Goal: Task Accomplishment & Management: Complete application form

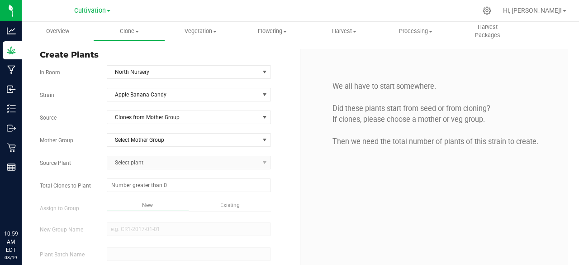
type input "[DATE] 10:59 AM"
click at [72, 33] on span "Overview" at bounding box center [57, 31] width 47 height 8
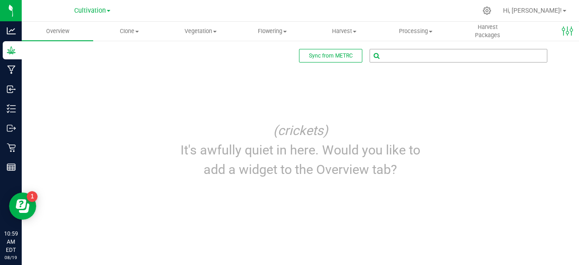
click at [416, 51] on input "text" at bounding box center [458, 55] width 177 height 13
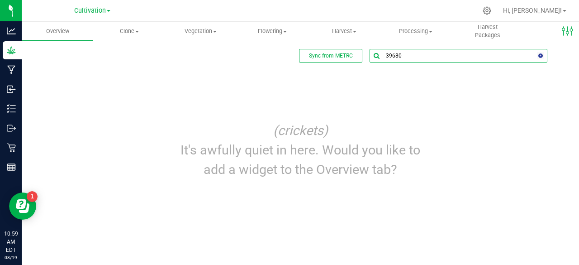
type input "39680"
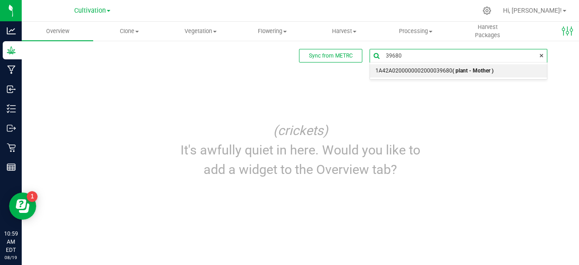
click at [416, 69] on span "1A42A0200000002000039680 ( plant - Mother )" at bounding box center [434, 71] width 118 height 12
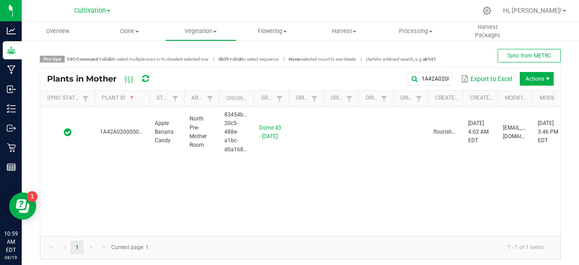
click at [147, 101] on span at bounding box center [148, 168] width 3 height 157
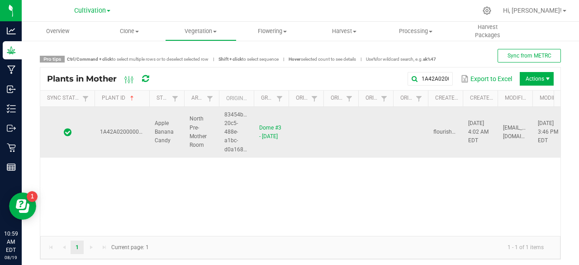
click at [124, 128] on span "1A42A0200000002000039680" at bounding box center [138, 131] width 77 height 6
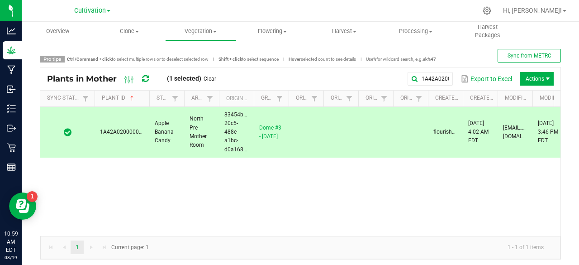
drag, startPoint x: 124, startPoint y: 128, endPoint x: 95, endPoint y: 195, distance: 72.3
click at [95, 195] on div "1A42A0200000002000039680 Apple Banana Candy North Pre-Mother Room 83454b70-20c5…" at bounding box center [300, 171] width 520 height 129
click at [486, 102] on span at bounding box center [485, 168] width 3 height 157
click at [460, 97] on span at bounding box center [461, 168] width 3 height 157
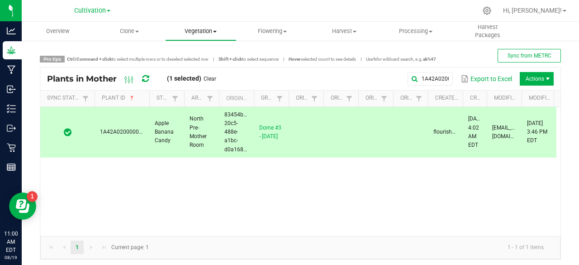
click at [208, 38] on uib-tab-heading "Vegetation Veg groups Veg plants Mother groups Mother plants Apply to plants" at bounding box center [201, 31] width 71 height 18
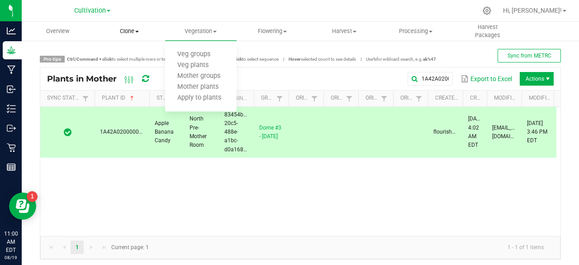
click at [133, 32] on span "Clone" at bounding box center [129, 31] width 71 height 8
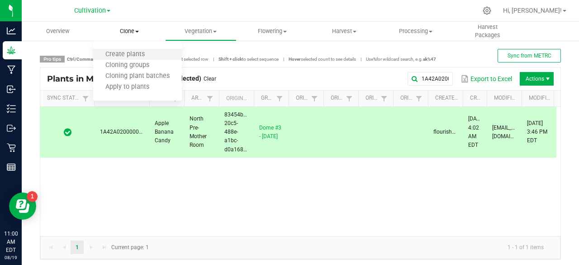
click at [147, 50] on li "Create plants" at bounding box center [137, 54] width 89 height 11
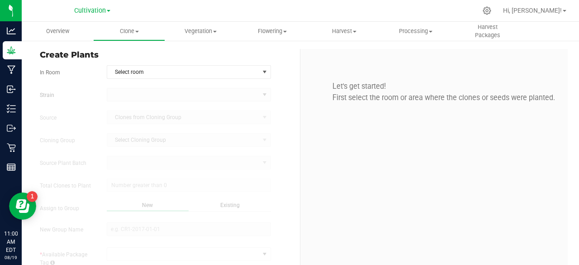
type input "[DATE] 11:00 AM"
click at [162, 68] on span "Select room" at bounding box center [183, 72] width 152 height 13
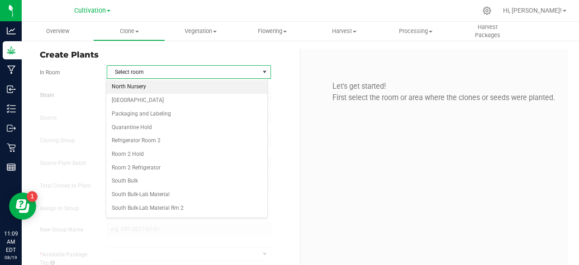
click at [148, 90] on li "North Nursery" at bounding box center [186, 87] width 161 height 14
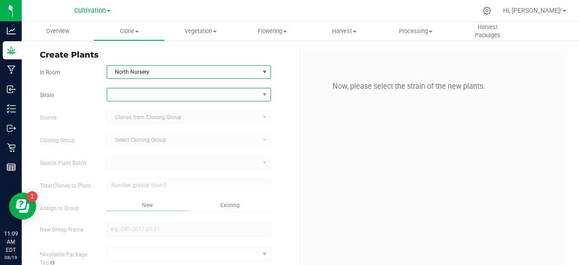
click at [150, 92] on span at bounding box center [183, 94] width 152 height 13
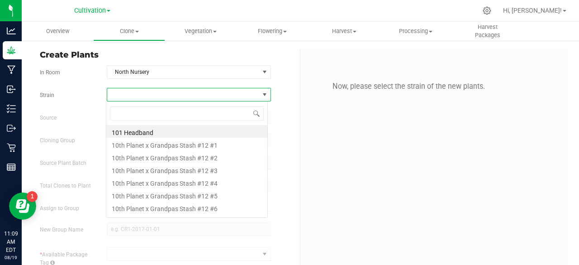
scroll to position [13, 162]
type input "apple"
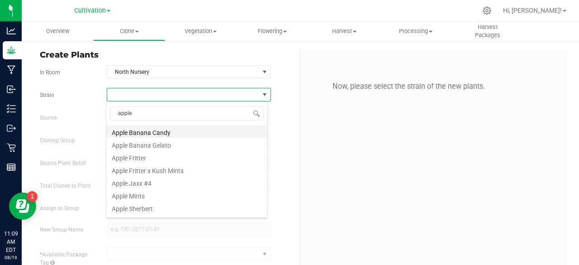
click at [153, 133] on li "Apple Banana Candy" at bounding box center [186, 131] width 161 height 13
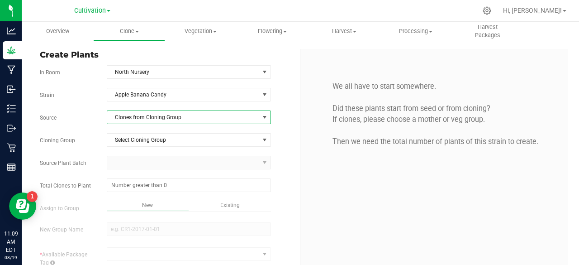
click at [173, 119] on span "Clones from Cloning Group" at bounding box center [183, 117] width 152 height 13
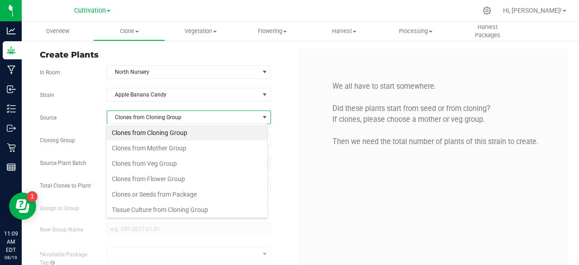
scroll to position [13, 162]
click at [171, 149] on li "Clones from Mother Group" at bounding box center [186, 147] width 161 height 15
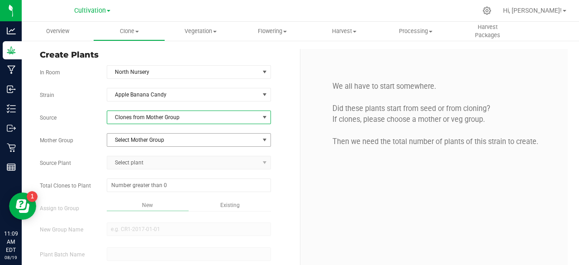
click at [186, 138] on span "Select Mother Group" at bounding box center [183, 139] width 152 height 13
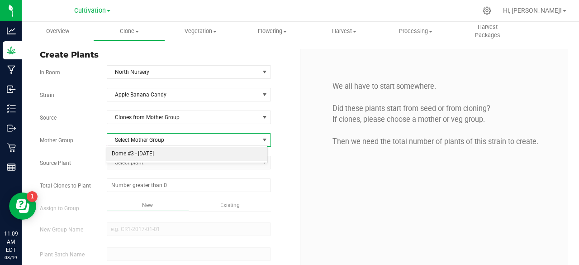
click at [179, 151] on li "Dome #3 - [DATE]" at bounding box center [186, 154] width 161 height 14
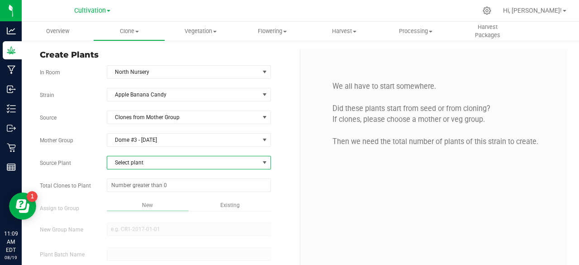
click at [163, 163] on span "Select plant" at bounding box center [183, 162] width 152 height 13
click at [261, 169] on div "Select plant 1A42A0200000002000039680 No data found." at bounding box center [187, 187] width 162 height 40
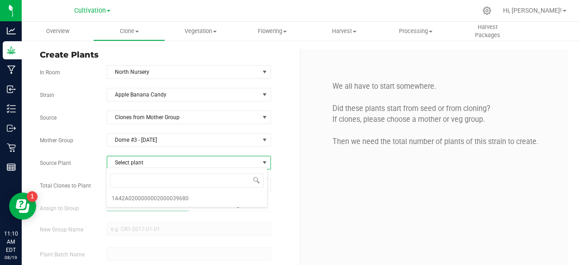
click at [251, 163] on span "Select plant" at bounding box center [183, 162] width 152 height 13
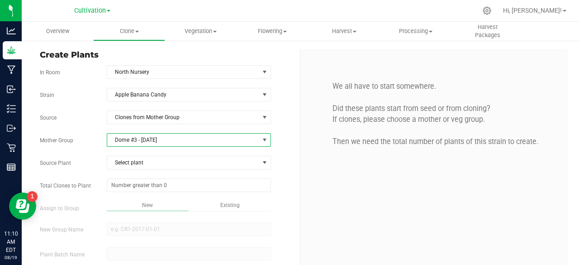
click at [182, 140] on span "Dome #3 - [DATE]" at bounding box center [183, 139] width 152 height 13
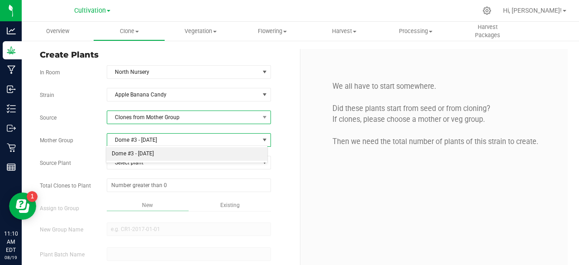
click at [201, 114] on span "Clones from Mother Group" at bounding box center [183, 117] width 152 height 13
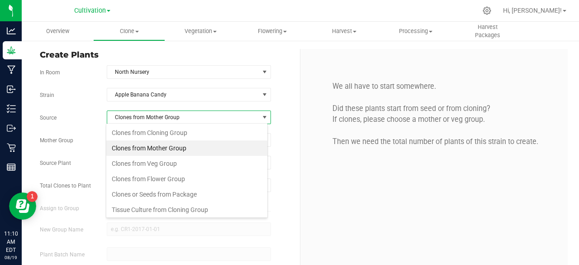
scroll to position [13, 162]
click at [180, 158] on li "Clones from Veg Group" at bounding box center [186, 163] width 161 height 15
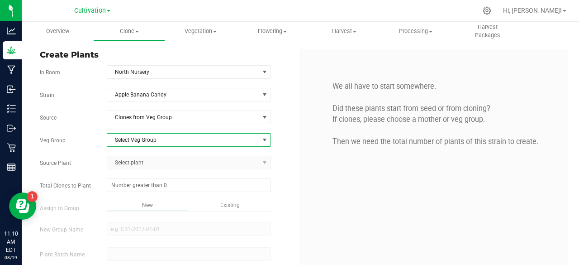
click at [212, 138] on span "Select Veg Group" at bounding box center [183, 139] width 152 height 13
click at [182, 152] on li "[DATE] Room #2 North" at bounding box center [186, 154] width 161 height 14
click at [162, 160] on span "Select plant" at bounding box center [183, 162] width 152 height 13
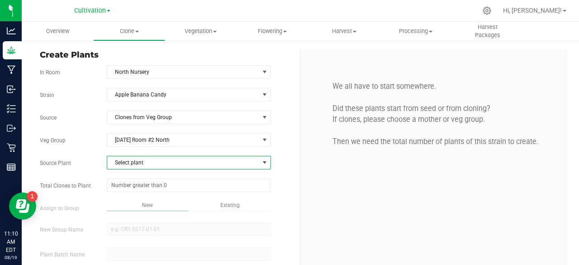
click at [289, 126] on div "Create Plants In Room North Nursery Select room North Nursery North TC Room Pac…" at bounding box center [166, 180] width 267 height 263
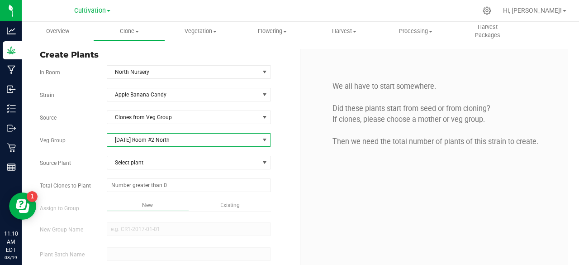
click at [223, 142] on span "[DATE] Room #2 North" at bounding box center [183, 139] width 152 height 13
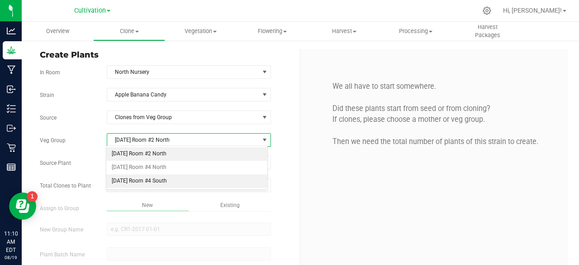
click at [150, 179] on li "[DATE] Room #4 South" at bounding box center [186, 181] width 161 height 14
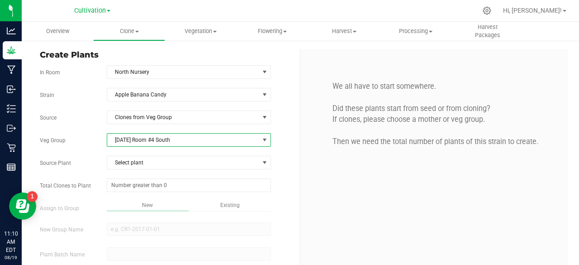
click at [186, 139] on span "[DATE] Room #4 South" at bounding box center [183, 139] width 152 height 13
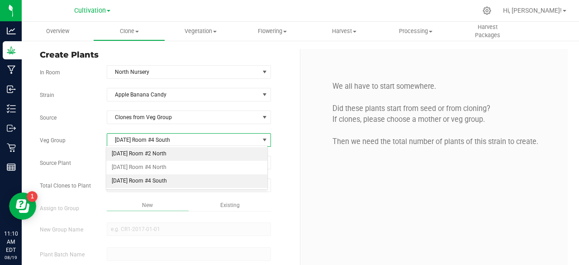
click at [162, 158] on li "[DATE] Room #2 North" at bounding box center [186, 154] width 161 height 14
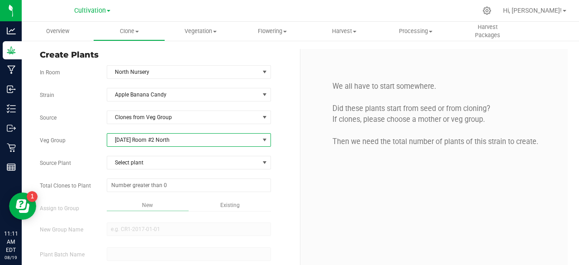
click at [187, 141] on span "[DATE] Room #2 North" at bounding box center [183, 139] width 152 height 13
click at [167, 154] on li "[DATE] Room #2 North" at bounding box center [186, 154] width 161 height 14
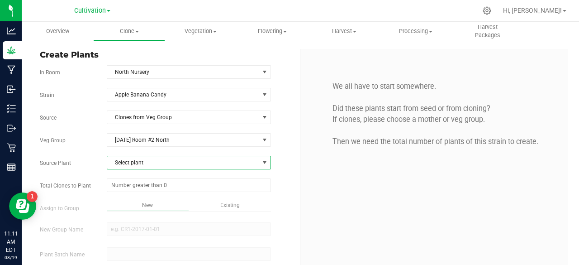
click at [152, 161] on span "Select plant" at bounding box center [183, 162] width 152 height 13
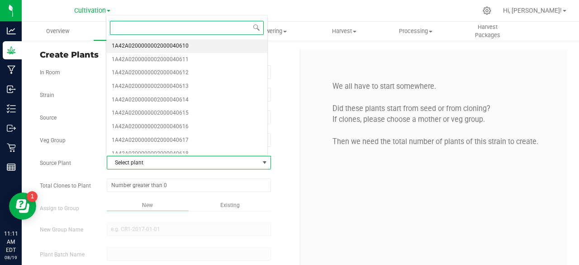
click at [197, 45] on li "1A42A0200000002000040610" at bounding box center [186, 46] width 161 height 14
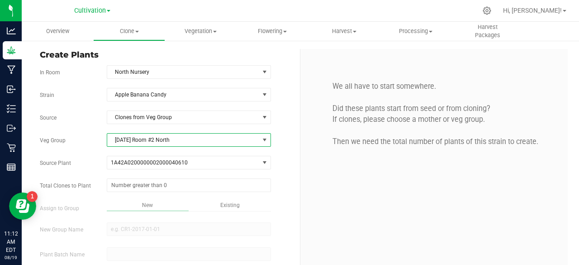
click at [197, 139] on span "[DATE] Room #2 North" at bounding box center [183, 139] width 152 height 13
click at [318, 182] on div "We all have to start somewhere. Did these plants start from seed or from clonin…" at bounding box center [433, 179] width 267 height 261
click at [223, 143] on span "[DATE] Room #2 North" at bounding box center [183, 139] width 152 height 13
click at [290, 190] on div "Create Plants In Room North Nursery Select room North Nursery North TC Room Pac…" at bounding box center [166, 180] width 267 height 263
click at [215, 145] on span "[DATE] Room #2 North" at bounding box center [189, 140] width 164 height 14
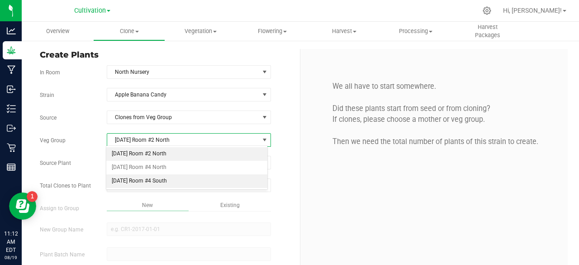
click at [188, 184] on li "[DATE] Room #4 South" at bounding box center [186, 181] width 161 height 14
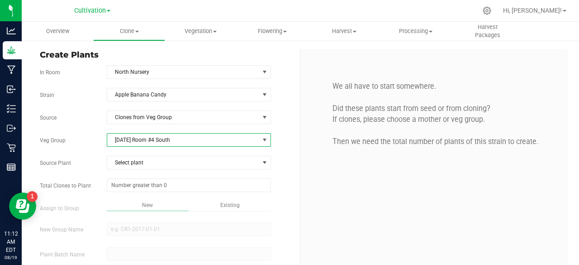
click at [280, 176] on div "Strain Apple Banana Candy Source Clones from Veg Group Veg Group [DATE] Room #4…" at bounding box center [166, 200] width 253 height 224
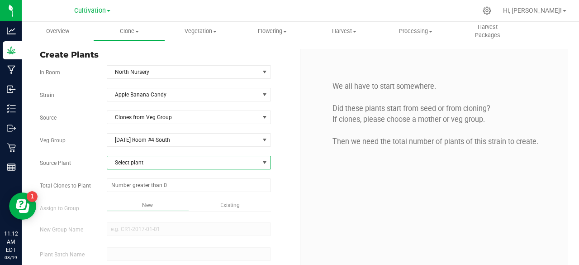
click at [228, 163] on span "Select plant" at bounding box center [183, 162] width 152 height 13
click at [308, 152] on div "We all have to start somewhere. Did these plants start from seed or from clonin…" at bounding box center [434, 114] width 254 height 105
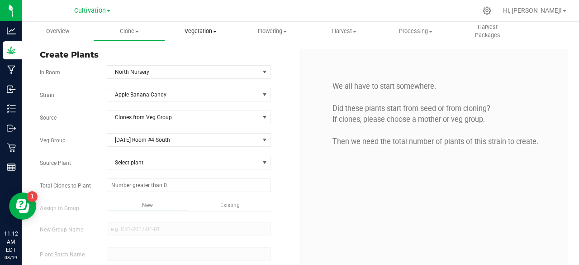
click at [214, 29] on span "Vegetation" at bounding box center [201, 31] width 71 height 8
click at [139, 31] on span at bounding box center [137, 32] width 4 height 2
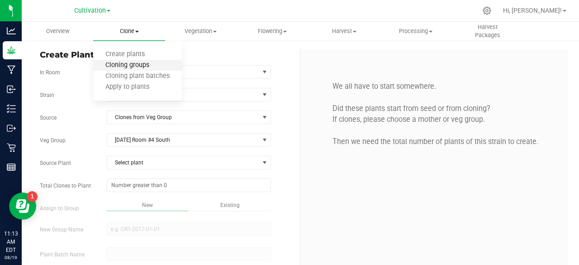
click at [133, 67] on span "Cloning groups" at bounding box center [127, 66] width 68 height 8
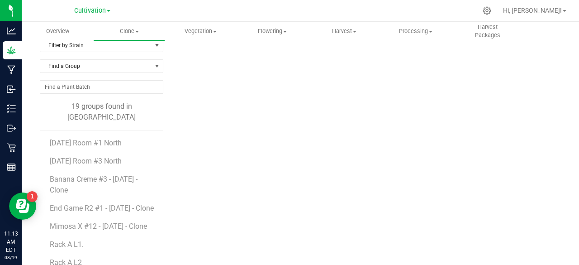
scroll to position [16, 0]
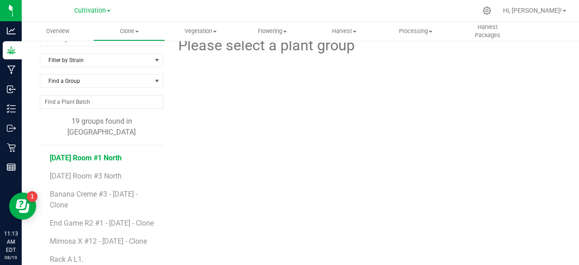
click at [111, 153] on span "[DATE] Room #1 North" at bounding box center [86, 157] width 72 height 9
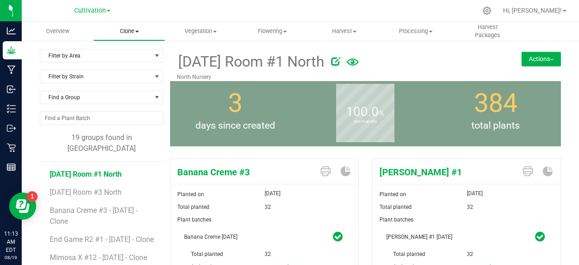
click at [131, 33] on span "Clone" at bounding box center [129, 31] width 71 height 8
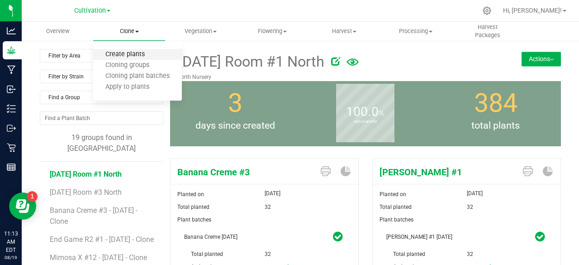
click at [126, 54] on span "Create plants" at bounding box center [125, 55] width 64 height 8
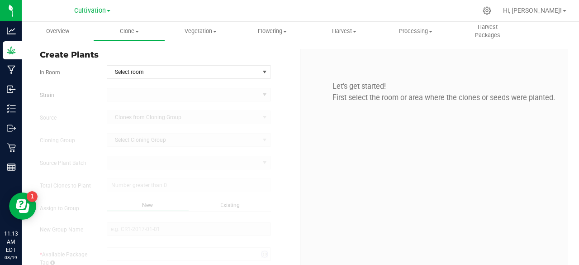
type input "[DATE] 11:13 AM"
click at [157, 66] on span "Select room" at bounding box center [183, 72] width 152 height 13
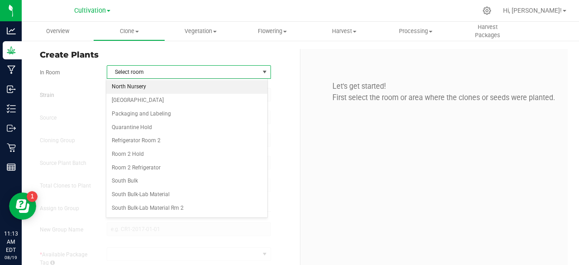
click at [146, 83] on li "North Nursery" at bounding box center [186, 87] width 161 height 14
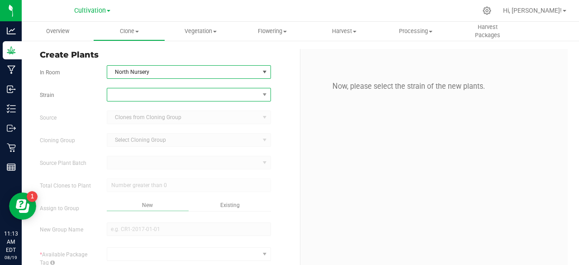
click at [136, 96] on span at bounding box center [183, 94] width 152 height 13
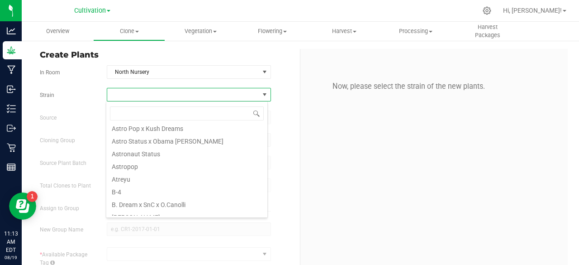
scroll to position [1132, 0]
click at [170, 171] on li "Atreyu" at bounding box center [186, 177] width 161 height 13
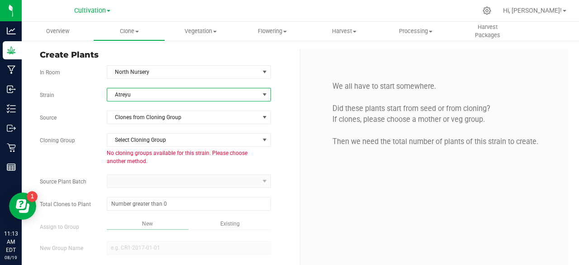
click at [209, 98] on span "Atreyu" at bounding box center [183, 94] width 152 height 13
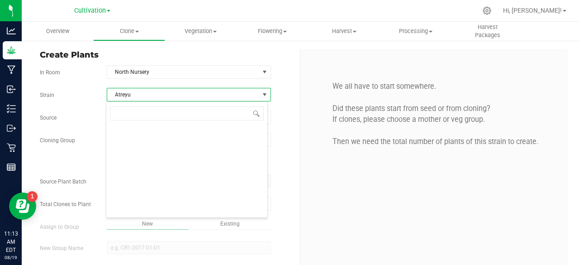
scroll to position [13, 162]
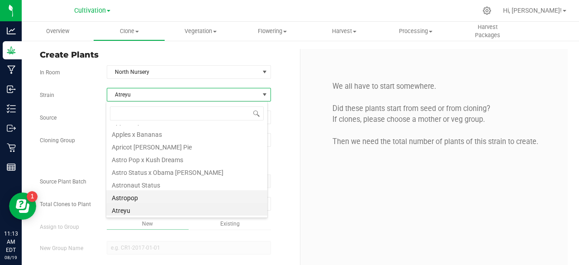
click at [156, 196] on li "Astropop" at bounding box center [186, 196] width 161 height 13
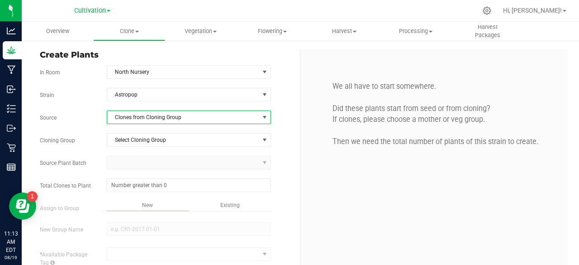
click at [237, 119] on span "Clones from Cloning Group" at bounding box center [183, 117] width 152 height 13
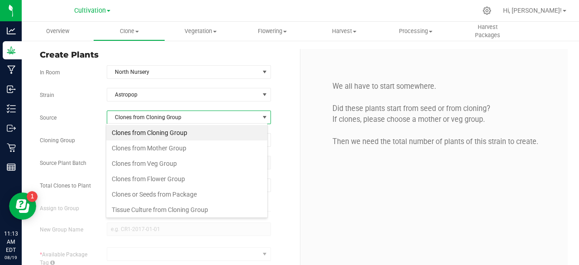
scroll to position [13, 162]
click at [204, 146] on li "Clones from Mother Group" at bounding box center [186, 147] width 161 height 15
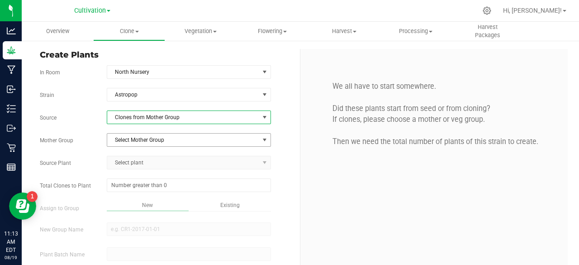
click at [184, 140] on span "Select Mother Group" at bounding box center [183, 139] width 152 height 13
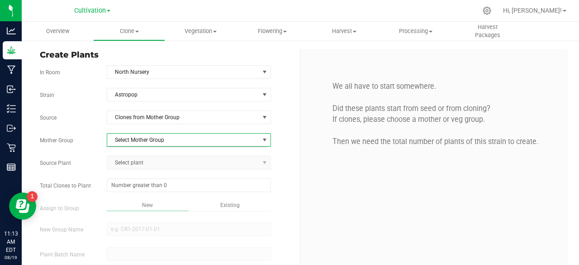
click at [327, 159] on div "We all have to start somewhere. Did these plants start from seed or from clonin…" at bounding box center [434, 114] width 254 height 105
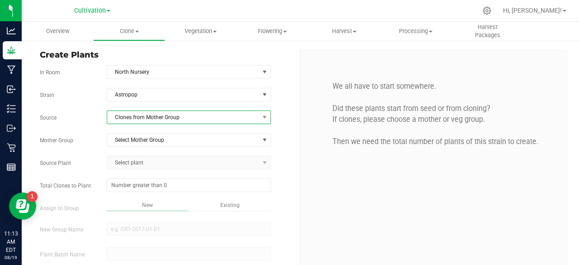
click at [205, 114] on span "Clones from Mother Group" at bounding box center [183, 117] width 152 height 13
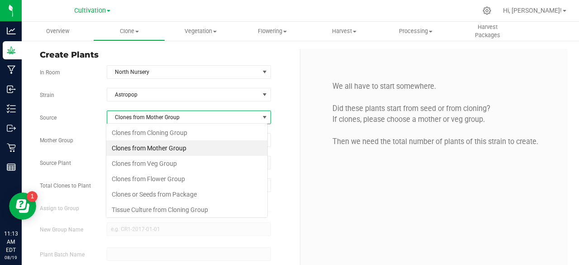
scroll to position [13, 162]
click at [161, 164] on li "Clones from Veg Group" at bounding box center [186, 163] width 161 height 15
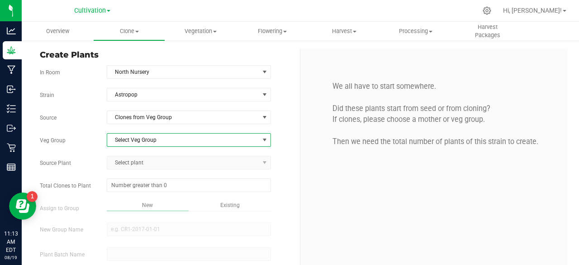
click at [175, 138] on span "Select Veg Group" at bounding box center [183, 139] width 152 height 13
click at [180, 114] on span "Clones from Veg Group" at bounding box center [183, 117] width 152 height 13
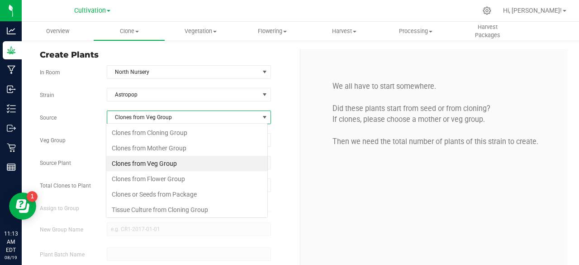
scroll to position [13, 162]
click at [165, 146] on li "Clones from Mother Group" at bounding box center [186, 147] width 161 height 15
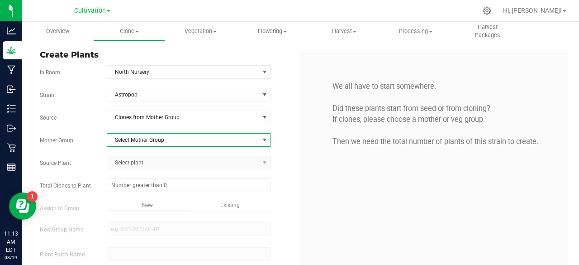
click at [159, 142] on span "Select Mother Group" at bounding box center [183, 139] width 152 height 13
click at [146, 155] on li "Dome #1 - [DATE]" at bounding box center [186, 154] width 161 height 14
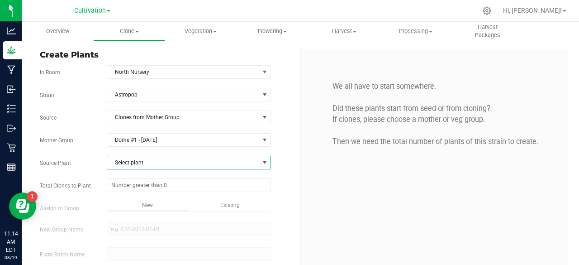
click at [142, 160] on span "Select plant" at bounding box center [183, 162] width 152 height 13
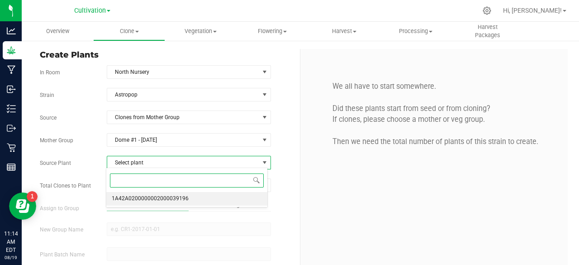
click at [133, 200] on span "1A42A0200000002000039196" at bounding box center [150, 199] width 77 height 12
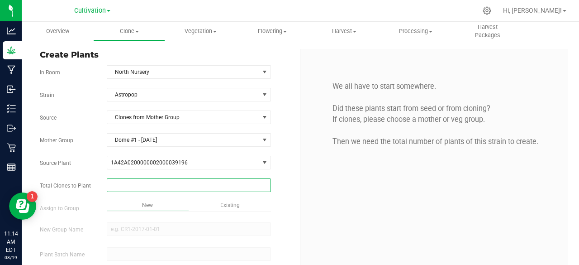
click at [178, 186] on span at bounding box center [189, 185] width 164 height 14
type input "20"
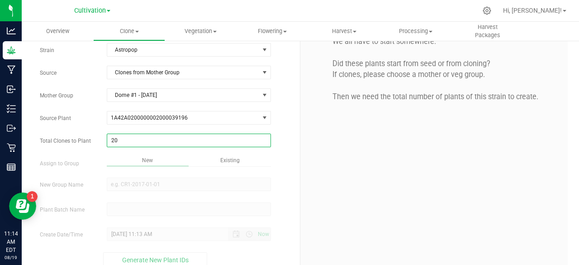
scroll to position [45, 0]
type input "20"
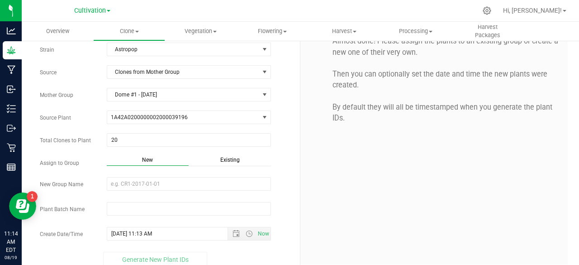
click at [153, 163] on span "New" at bounding box center [147, 159] width 11 height 6
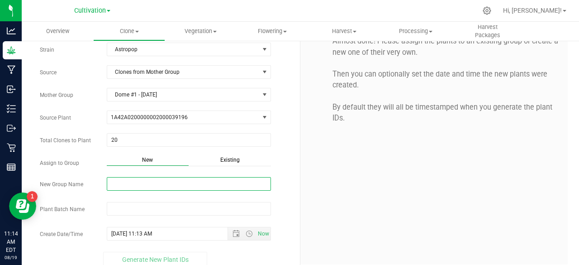
click at [147, 182] on input "New Group Name" at bounding box center [189, 184] width 164 height 14
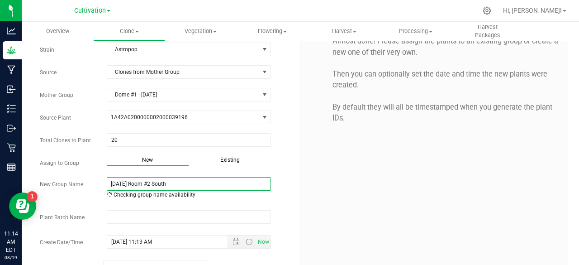
type input "[DATE] Room #2 South"
click at [158, 207] on div "Strain Astropop Source Clones from Mother Group Mother Group Dome #1 - [DATE] S…" at bounding box center [166, 159] width 253 height 232
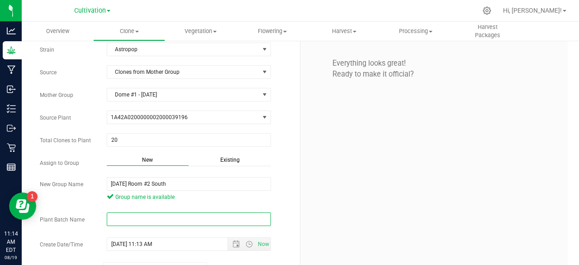
click at [143, 223] on input "text" at bounding box center [189, 219] width 164 height 14
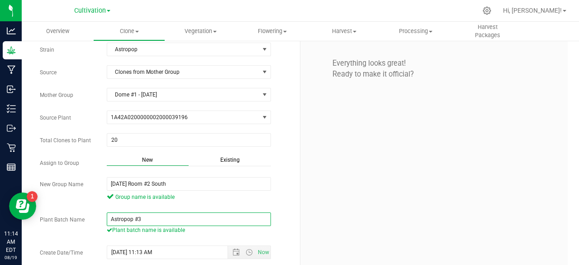
paste input "[DATE]"
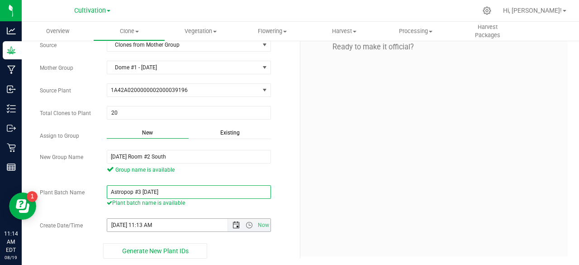
click at [234, 221] on span "Open the date view" at bounding box center [235, 224] width 7 height 7
type input "Astropop #3 [DATE]"
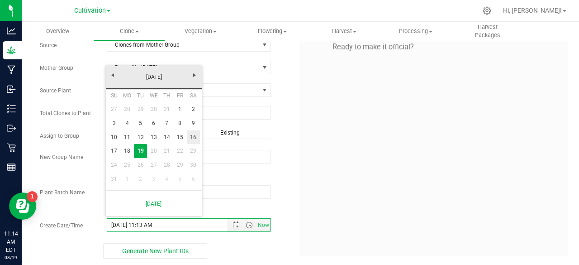
click at [197, 139] on link "16" at bounding box center [193, 137] width 13 height 14
type input "[DATE] 11:13 AM"
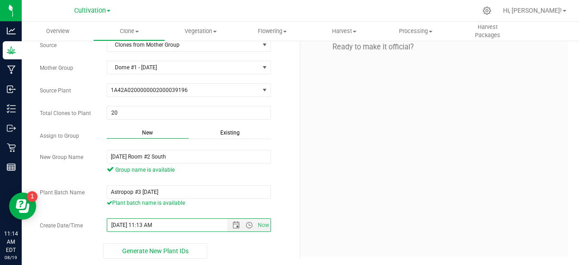
click at [308, 199] on div "Everything looks great! Ready to make it official?" at bounding box center [433, 116] width 267 height 280
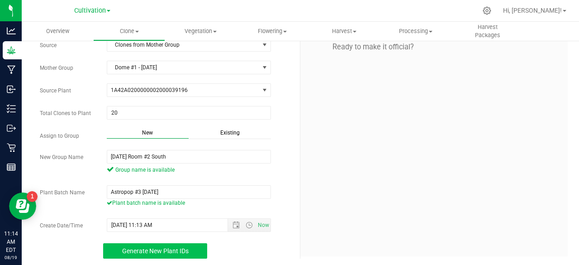
click at [173, 250] on span "Generate New Plant IDs" at bounding box center [155, 250] width 66 height 7
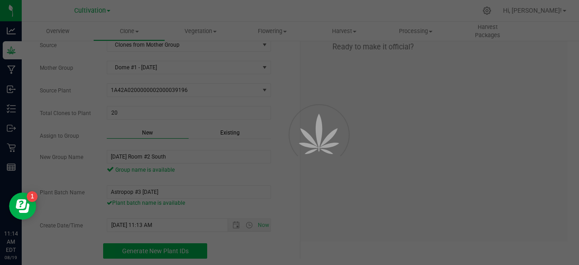
scroll to position [27, 0]
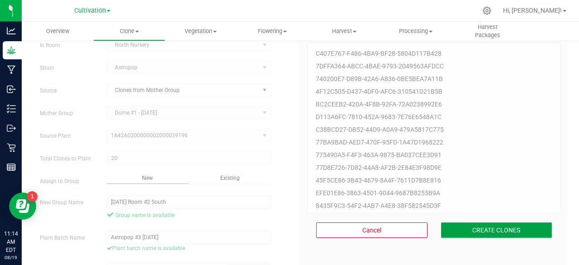
click at [503, 235] on button "CREATE CLONES" at bounding box center [496, 229] width 111 height 15
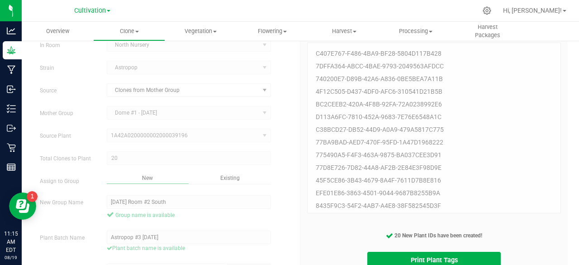
scroll to position [72, 0]
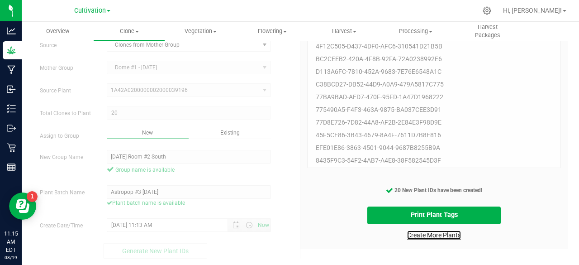
click at [422, 233] on link "Create More Plants" at bounding box center [434, 234] width 54 height 9
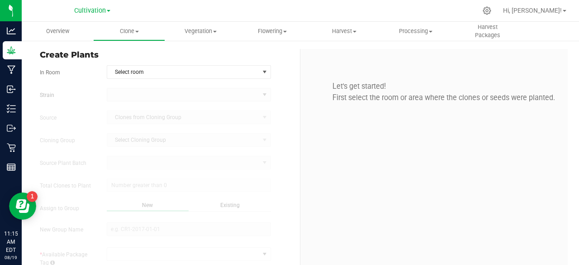
type input "[DATE] 11:15 AM"
click at [132, 67] on span "Select room" at bounding box center [183, 72] width 152 height 13
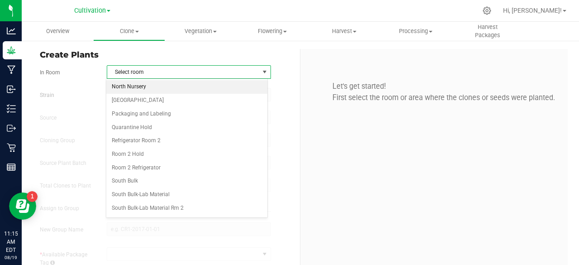
click at [133, 83] on li "North Nursery" at bounding box center [186, 87] width 161 height 14
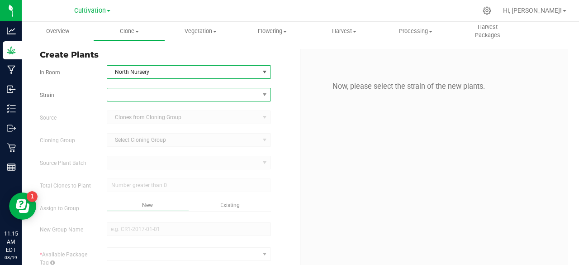
click at [165, 93] on span at bounding box center [183, 94] width 152 height 13
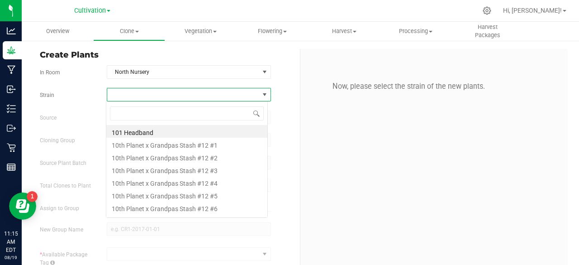
scroll to position [13, 162]
click at [201, 74] on span "North Nursery" at bounding box center [183, 72] width 152 height 13
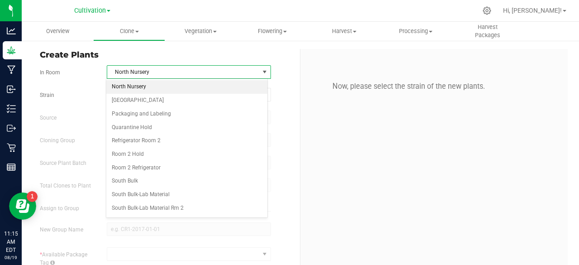
click at [160, 89] on li "North Nursery" at bounding box center [186, 87] width 161 height 14
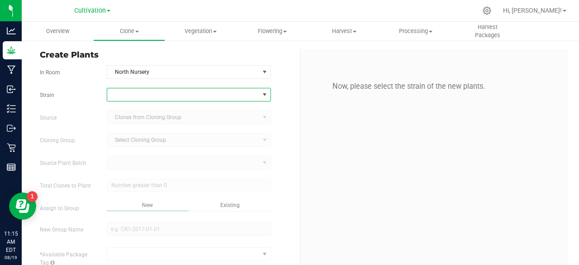
click at [159, 95] on span at bounding box center [183, 94] width 152 height 13
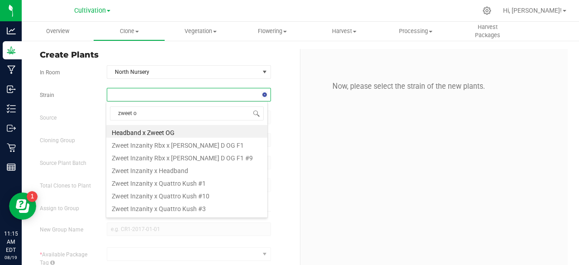
type input "zweet og"
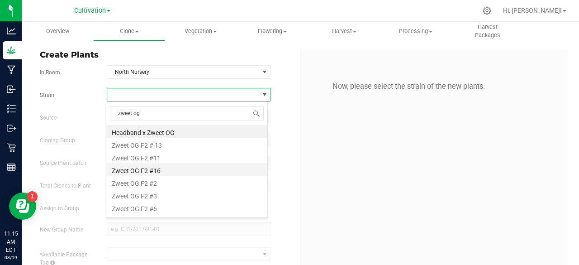
click at [167, 168] on li "Zweet OG F2 #16" at bounding box center [186, 169] width 161 height 13
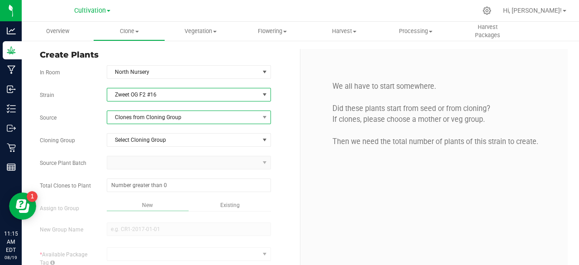
click at [195, 114] on span "Clones from Cloning Group" at bounding box center [183, 117] width 152 height 13
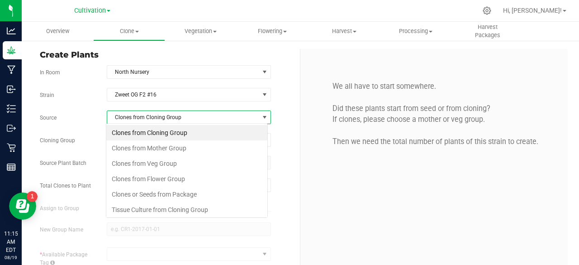
scroll to position [13, 162]
click at [187, 150] on li "Clones from Mother Group" at bounding box center [186, 147] width 161 height 15
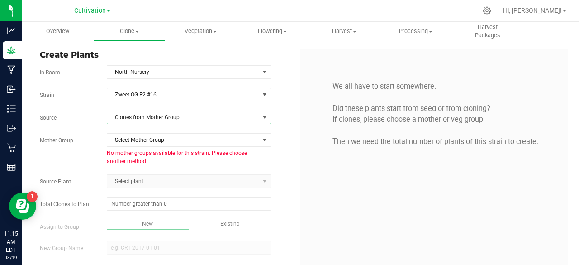
click at [211, 117] on span "Clones from Mother Group" at bounding box center [183, 117] width 152 height 13
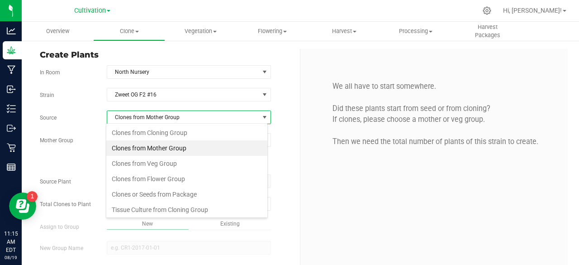
scroll to position [13, 162]
click at [181, 161] on li "Clones from Veg Group" at bounding box center [186, 163] width 161 height 15
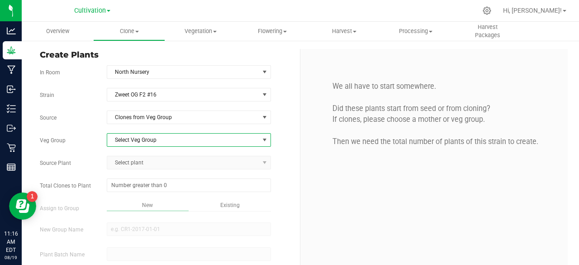
click at [205, 139] on span "Select Veg Group" at bounding box center [183, 139] width 152 height 13
click at [204, 135] on span "Select Veg Group" at bounding box center [183, 139] width 152 height 13
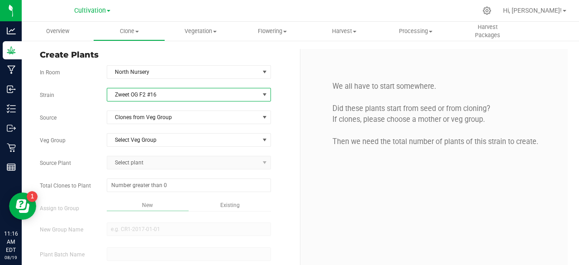
click at [214, 90] on span "Zweet OG F2 #16" at bounding box center [183, 94] width 152 height 13
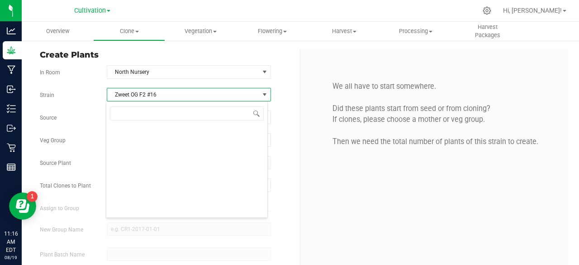
scroll to position [13, 162]
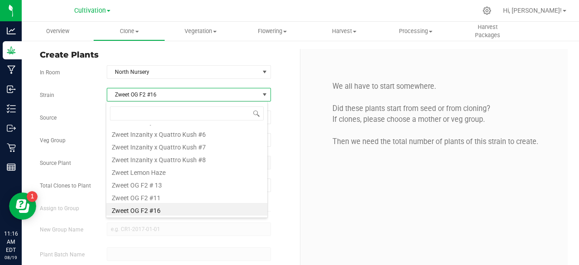
click at [214, 90] on span "Zweet OG F2 #16" at bounding box center [183, 94] width 152 height 13
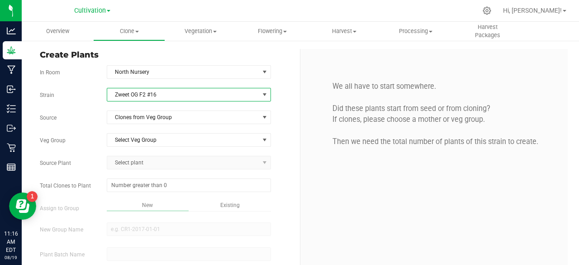
click at [214, 90] on span "Zweet OG F2 #16" at bounding box center [183, 94] width 152 height 13
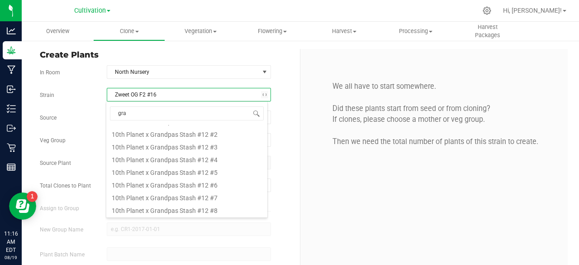
scroll to position [0, 0]
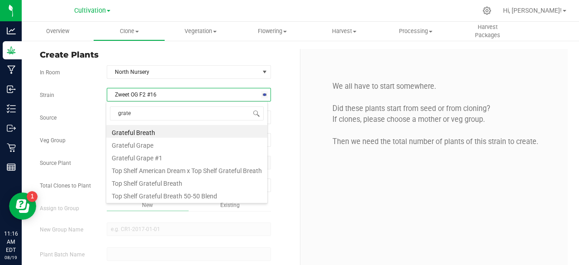
type input "gratef"
click at [149, 128] on li "Grateful Breath" at bounding box center [186, 131] width 161 height 13
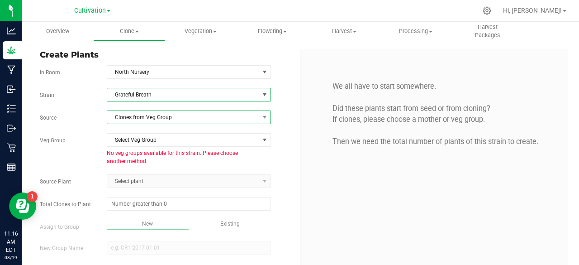
click at [174, 114] on span "Clones from Veg Group" at bounding box center [183, 117] width 152 height 13
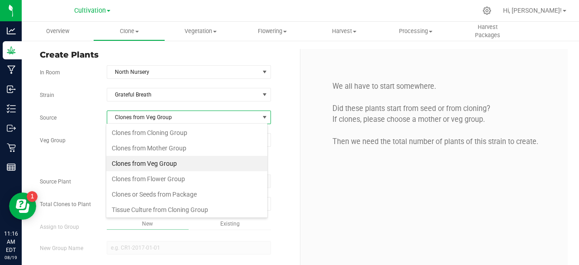
scroll to position [13, 162]
click at [166, 149] on li "Clones from Mother Group" at bounding box center [186, 147] width 161 height 15
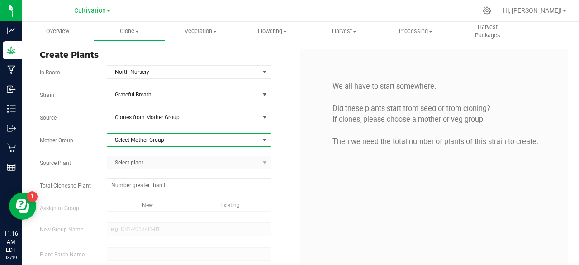
click at [178, 140] on span "Select Mother Group" at bounding box center [183, 139] width 152 height 13
click at [168, 150] on li "Dome #3 - [DATE]" at bounding box center [186, 154] width 161 height 14
click at [177, 164] on span "Select plant" at bounding box center [183, 162] width 152 height 13
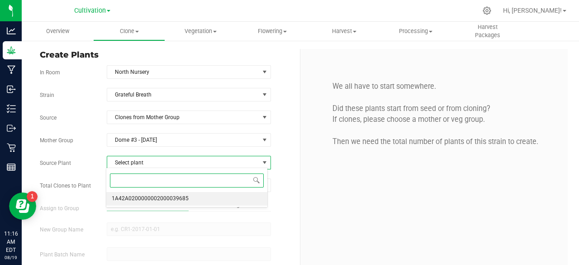
click at [166, 192] on li "1A42A0200000002000039685" at bounding box center [186, 199] width 161 height 14
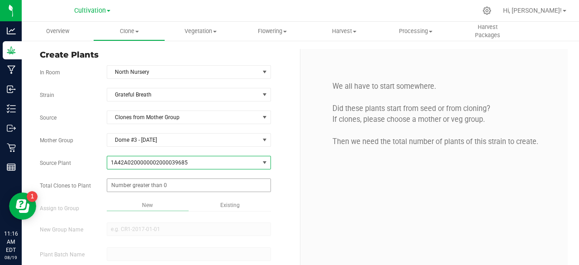
click at [162, 183] on span at bounding box center [189, 185] width 164 height 14
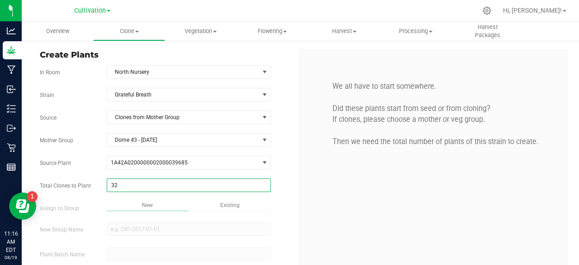
type input "3"
type input "12"
click at [146, 206] on div "Overview Clone Create plants Cloning groups Cloning plant batches Apply to plan…" at bounding box center [300, 143] width 557 height 243
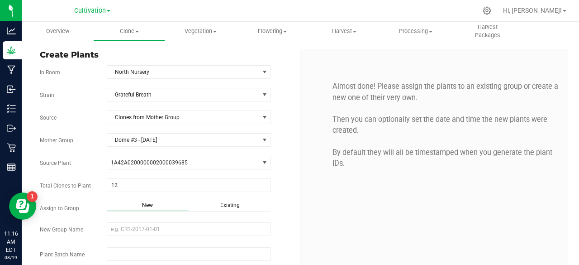
scroll to position [47, 0]
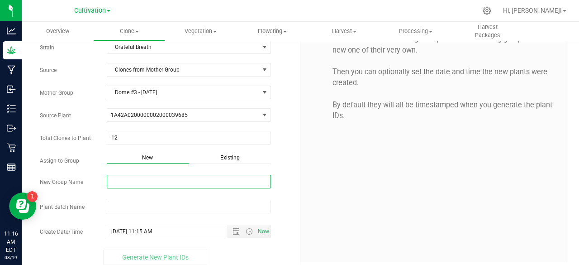
click at [159, 176] on input "New Group Name" at bounding box center [189, 182] width 164 height 14
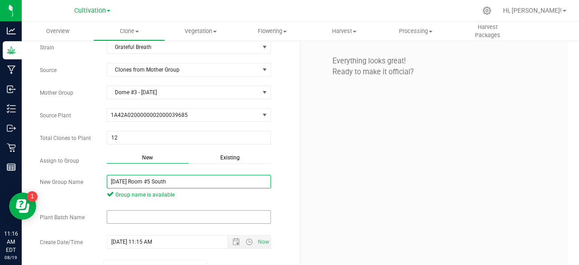
type input "[DATE] Room #5 South"
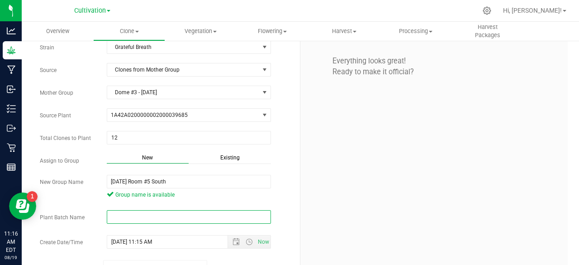
click at [159, 217] on input "text" at bounding box center [189, 217] width 164 height 14
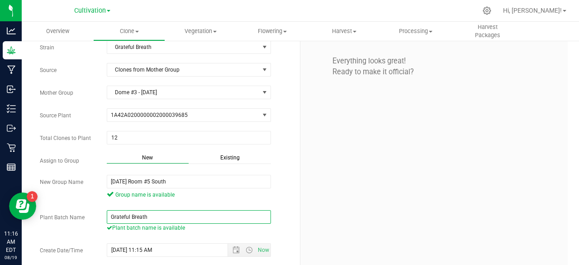
paste input "[DATE]"
click at [233, 248] on span "Open the date view" at bounding box center [235, 249] width 7 height 7
type input "Grateful Breath [DATE]"
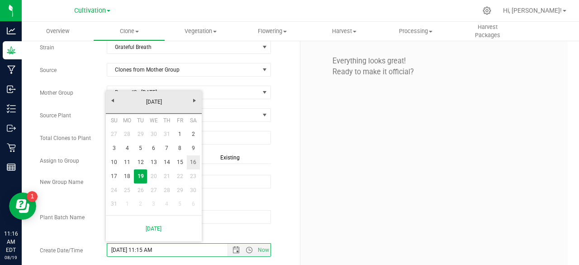
click at [194, 165] on link "16" at bounding box center [193, 162] width 13 height 14
type input "[DATE] 11:15 AM"
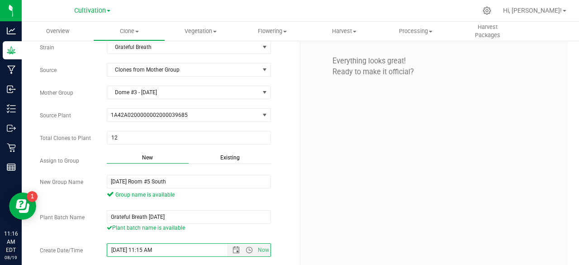
scroll to position [72, 0]
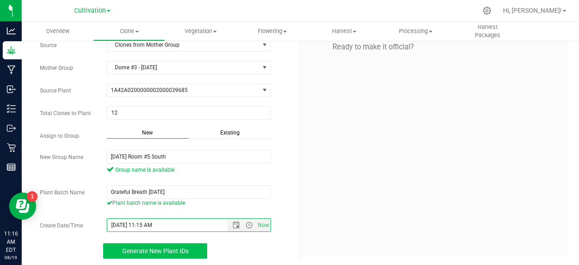
click at [167, 247] on span "Generate New Plant IDs" at bounding box center [155, 250] width 66 height 7
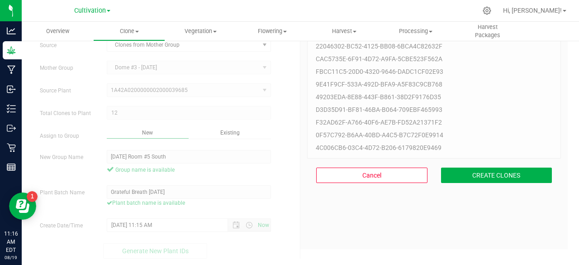
scroll to position [27, 0]
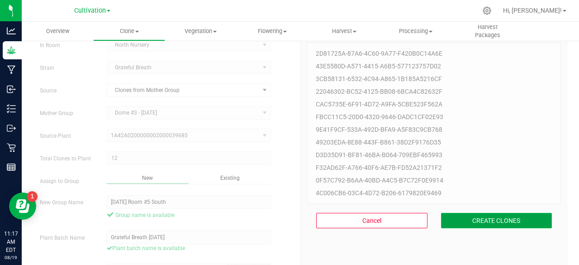
click at [469, 218] on button "CREATE CLONES" at bounding box center [496, 220] width 111 height 15
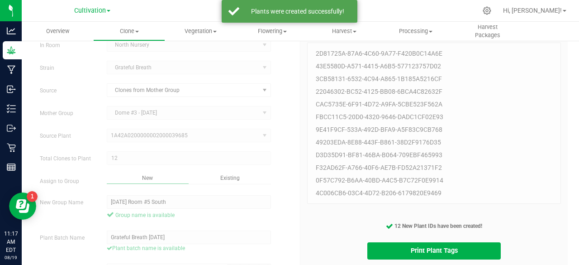
scroll to position [72, 0]
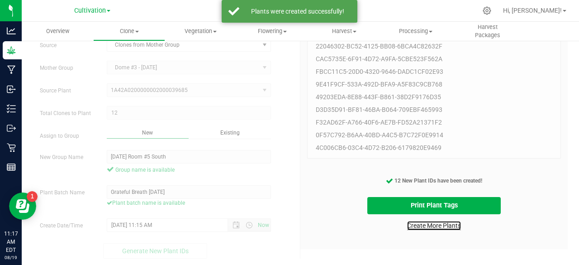
click at [410, 224] on link "Create More Plants" at bounding box center [434, 225] width 54 height 9
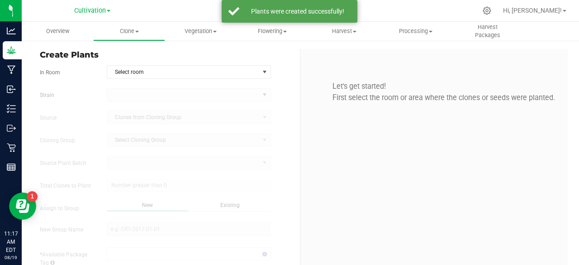
type input "[DATE] 11:17 AM"
click at [147, 78] on form "In Room Select room Select room North Nursery North TC Room Packaging and Label…" at bounding box center [166, 202] width 253 height 275
click at [163, 72] on span "Select room" at bounding box center [183, 72] width 152 height 13
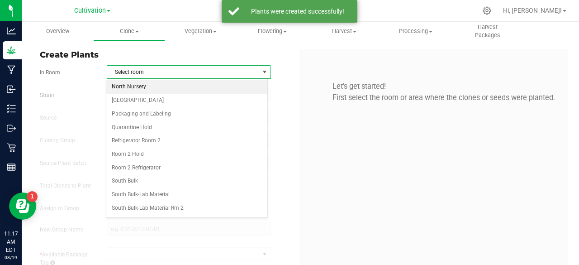
click at [160, 87] on li "North Nursery" at bounding box center [186, 87] width 161 height 14
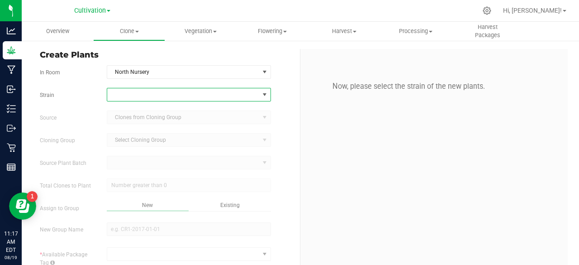
click at [152, 94] on span at bounding box center [183, 94] width 152 height 13
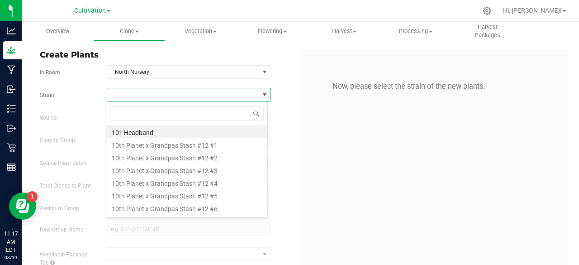
scroll to position [13, 162]
click at [139, 29] on span "Clone" at bounding box center [129, 31] width 71 height 8
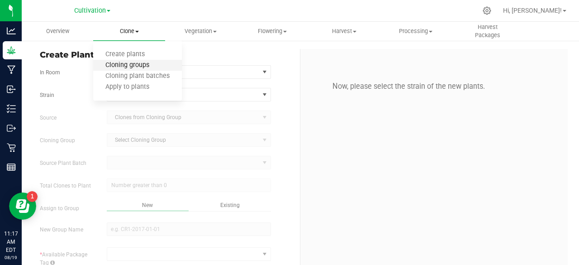
click at [131, 64] on span "Cloning groups" at bounding box center [127, 66] width 68 height 8
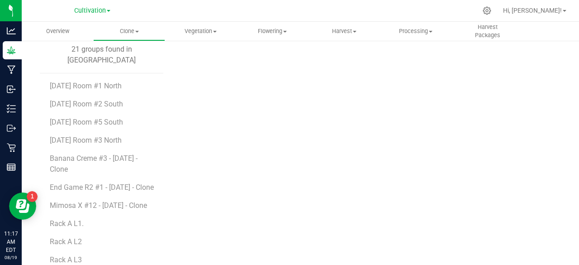
scroll to position [87, 0]
click at [108, 119] on span "[DATE] Room #5 South" at bounding box center [86, 123] width 73 height 9
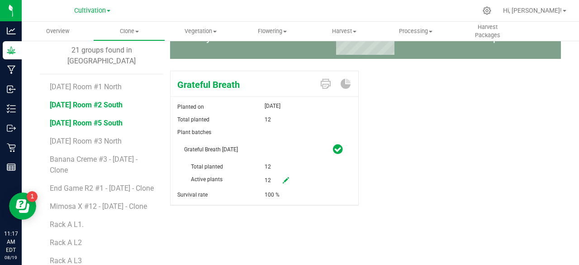
click at [123, 100] on span "[DATE] Room #2 South" at bounding box center [86, 104] width 73 height 9
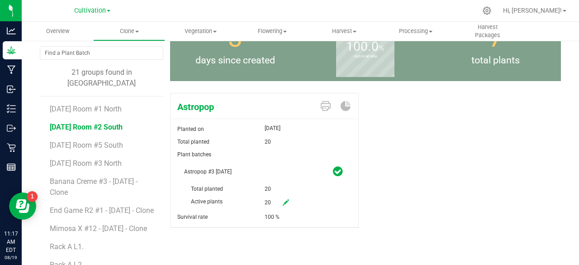
scroll to position [64, 0]
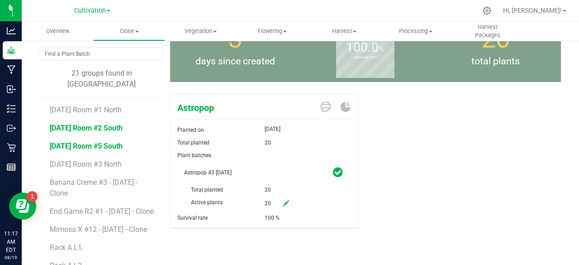
click at [119, 142] on span "[DATE] Room #5 South" at bounding box center [86, 146] width 73 height 9
click at [138, 38] on uib-tab-heading "Clone Create plants Cloning groups Cloning plant batches Apply to plants" at bounding box center [129, 31] width 71 height 18
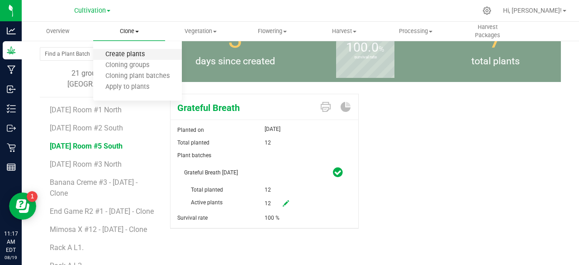
click at [133, 51] on span "Create plants" at bounding box center [125, 55] width 64 height 8
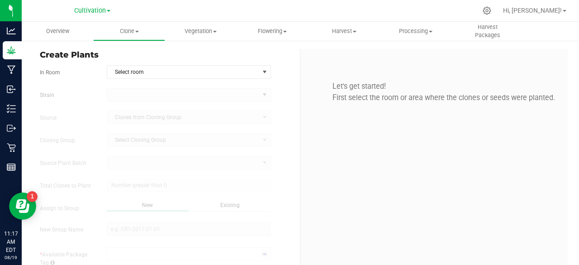
type input "[DATE] 11:17 AM"
click at [215, 71] on span "Select room" at bounding box center [183, 72] width 152 height 13
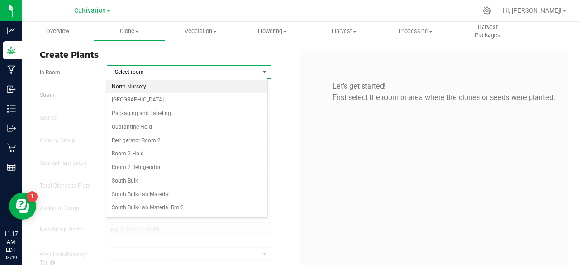
click at [192, 85] on li "North Nursery" at bounding box center [186, 87] width 161 height 14
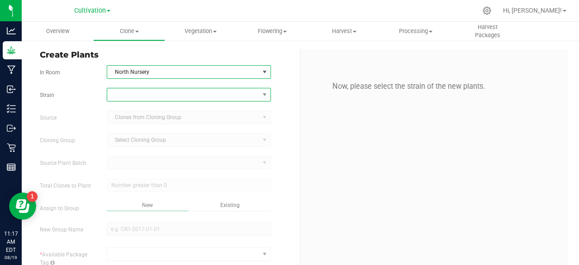
click at [176, 100] on span at bounding box center [183, 94] width 152 height 13
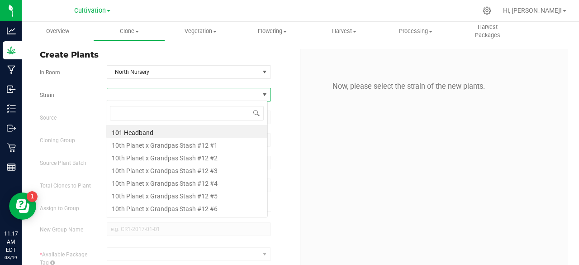
scroll to position [13, 162]
type input "apple banana"
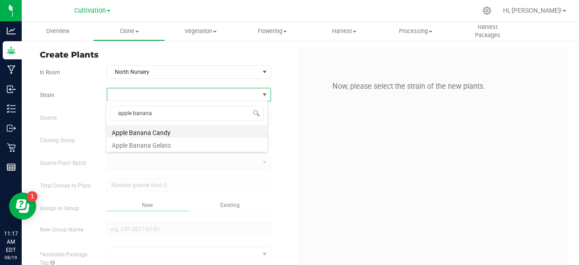
click at [179, 130] on li "Apple Banana Candy" at bounding box center [186, 131] width 161 height 13
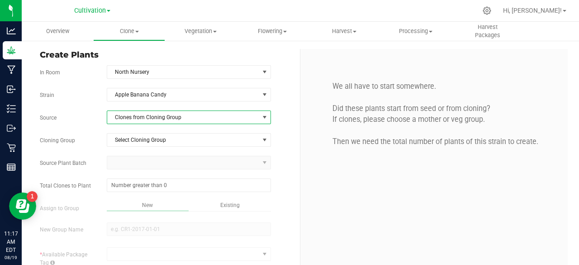
click at [172, 119] on span "Clones from Cloning Group" at bounding box center [183, 117] width 152 height 13
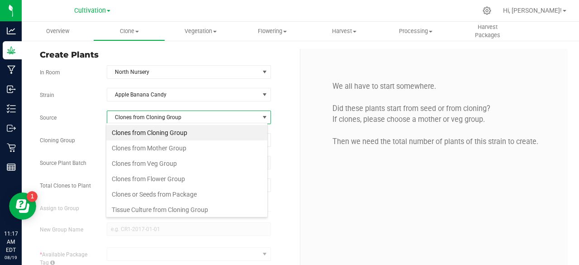
scroll to position [13, 162]
click at [165, 148] on li "Clones from Mother Group" at bounding box center [186, 147] width 161 height 15
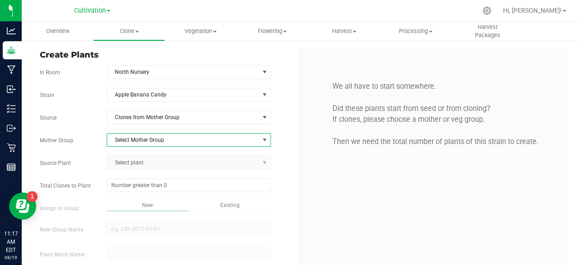
click at [179, 138] on span "Select Mother Group" at bounding box center [183, 139] width 152 height 13
click at [168, 150] on li "Dome #3 - [DATE]" at bounding box center [186, 154] width 161 height 14
click at [160, 160] on span "Select plant" at bounding box center [183, 162] width 152 height 13
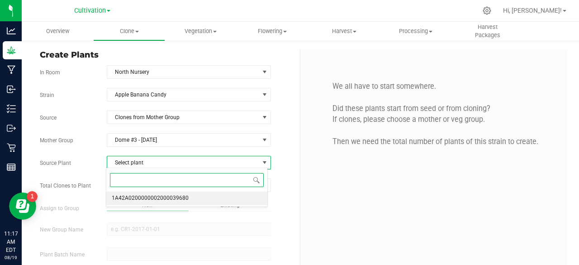
click at [155, 195] on span "1A42A0200000002000039680" at bounding box center [150, 198] width 77 height 12
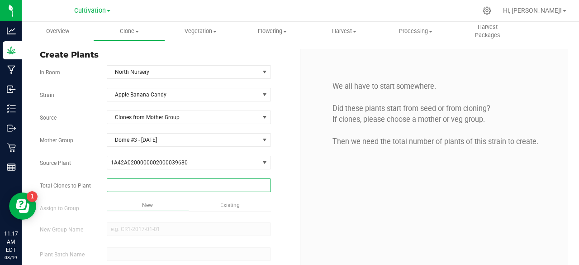
click at [168, 181] on span at bounding box center [189, 185] width 164 height 14
type input "12"
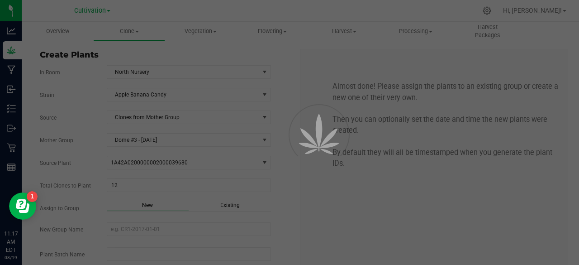
click at [234, 203] on div "Overview Clone Create plants Cloning groups Cloning plant batches Apply to plan…" at bounding box center [300, 143] width 557 height 243
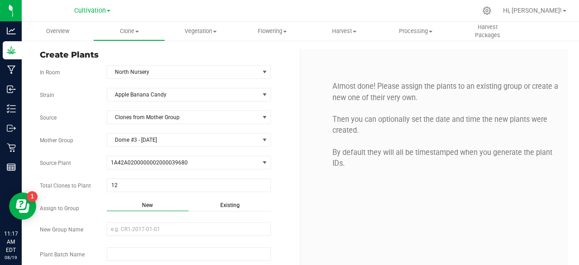
click at [234, 203] on span "Existing" at bounding box center [229, 205] width 19 height 6
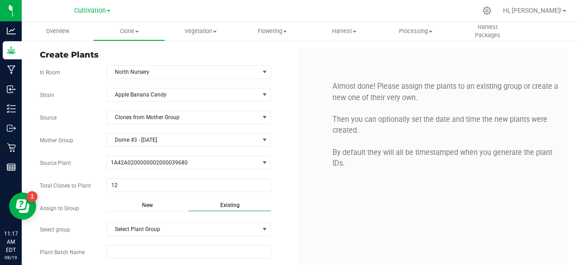
scroll to position [52, 0]
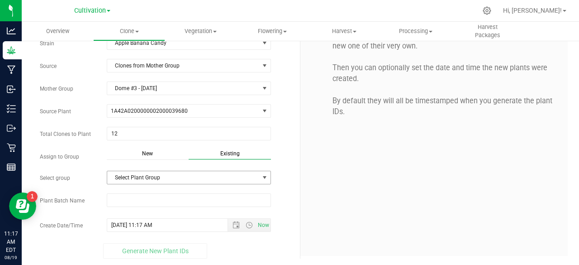
click at [188, 179] on span "Select Plant Group" at bounding box center [183, 177] width 152 height 13
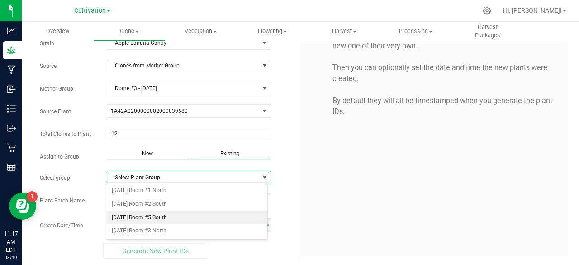
click at [162, 217] on li "[DATE] Room #5 South" at bounding box center [186, 218] width 161 height 14
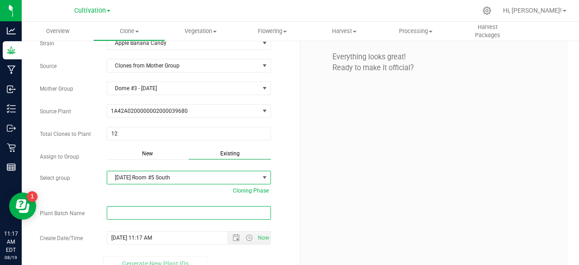
click at [171, 217] on input "text" at bounding box center [189, 213] width 164 height 14
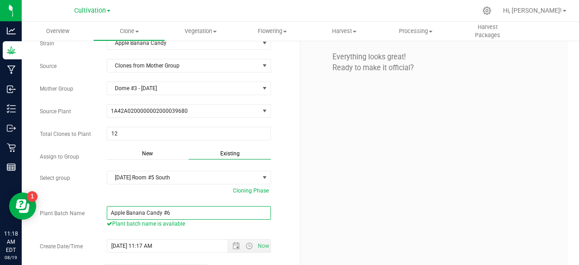
paste input "[DATE]"
type input "Apple Banana Candy #6 [DATE]"
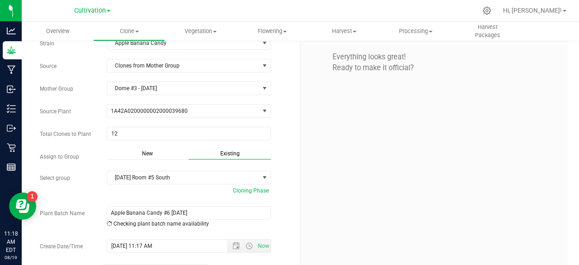
click at [347, 214] on div "Everything looks great! Ready to make it official?" at bounding box center [433, 136] width 267 height 279
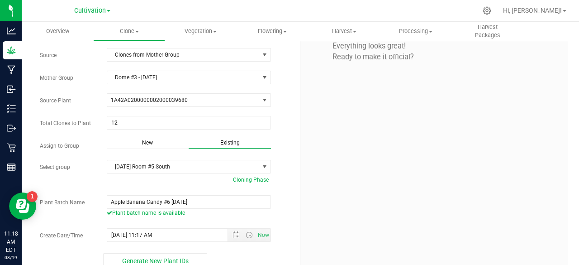
scroll to position [72, 0]
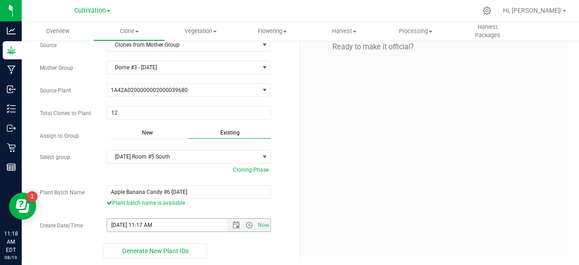
click at [232, 218] on span "Now" at bounding box center [249, 224] width 43 height 13
click at [242, 221] on span "Open the time view" at bounding box center [249, 224] width 15 height 7
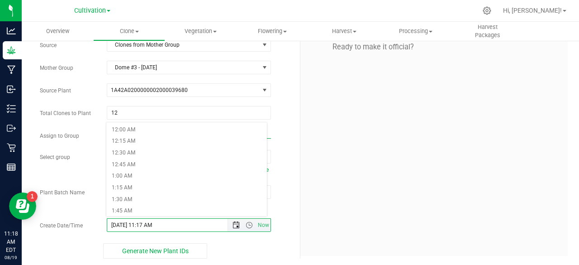
click at [234, 221] on span "Open the date view" at bounding box center [235, 224] width 7 height 7
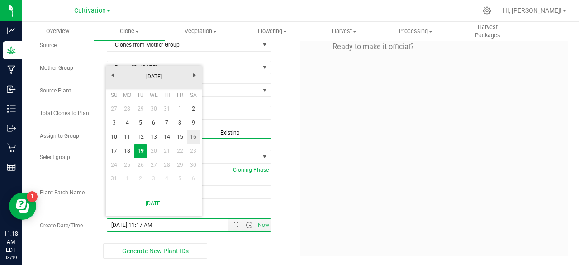
click at [199, 141] on link "16" at bounding box center [193, 137] width 13 height 14
type input "[DATE] 11:17 AM"
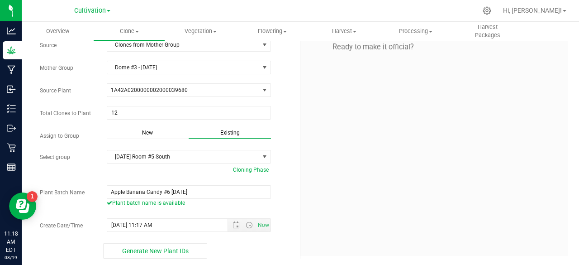
click at [322, 202] on div "Everything looks great! Ready to make it official?" at bounding box center [433, 115] width 267 height 279
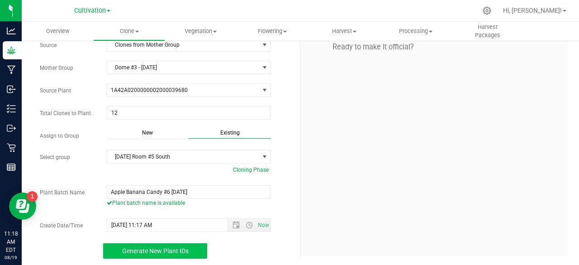
click at [186, 243] on button "Generate New Plant IDs" at bounding box center [155, 250] width 104 height 15
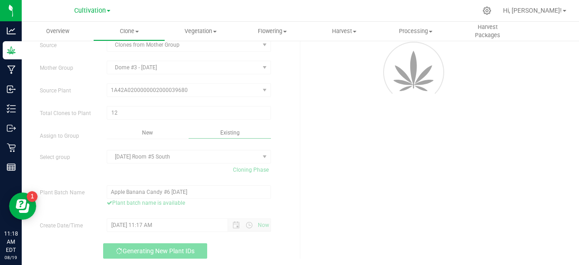
scroll to position [72, 0]
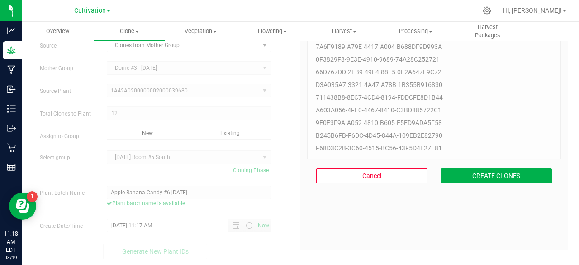
scroll to position [27, 0]
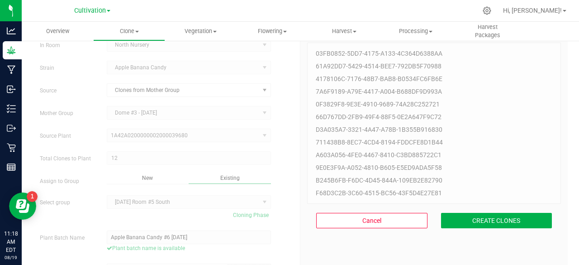
click at [470, 228] on div "Cancel CREATE CLONES" at bounding box center [434, 220] width 254 height 33
click at [479, 221] on button "CREATE CLONES" at bounding box center [496, 220] width 111 height 15
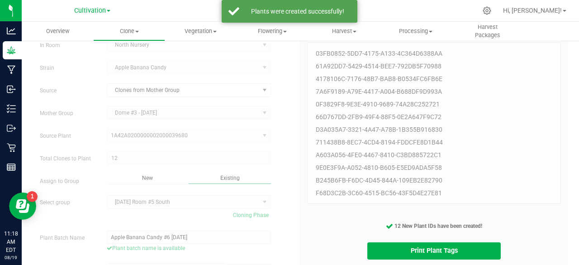
scroll to position [72, 0]
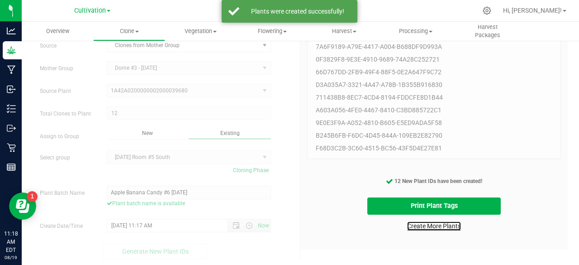
click at [426, 228] on link "Create More Plants" at bounding box center [434, 225] width 54 height 9
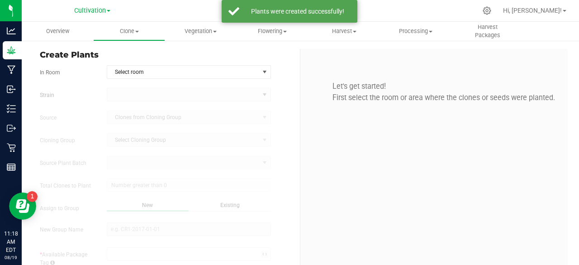
type input "[DATE] 11:18 AM"
click at [170, 73] on span "Select room" at bounding box center [183, 72] width 152 height 13
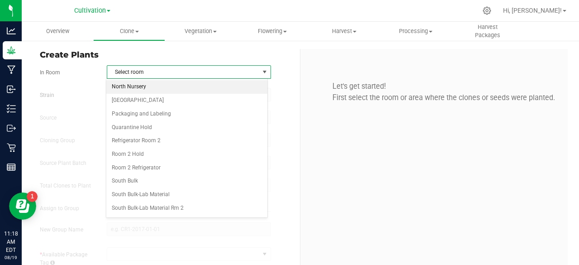
click at [160, 88] on li "North Nursery" at bounding box center [186, 87] width 161 height 14
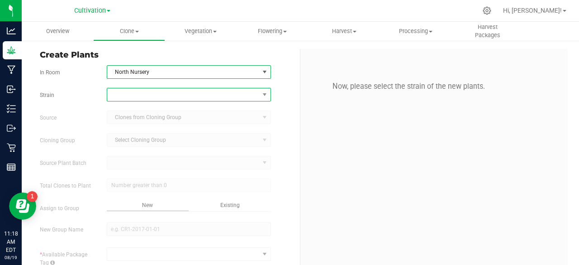
click at [154, 94] on span at bounding box center [183, 94] width 152 height 13
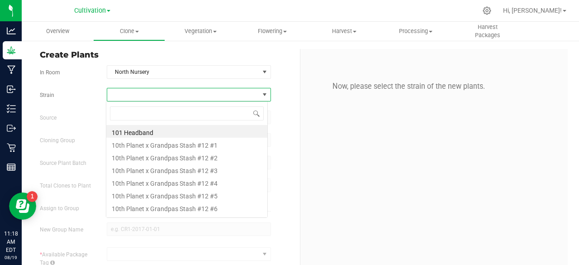
scroll to position [13, 162]
type input "black banana"
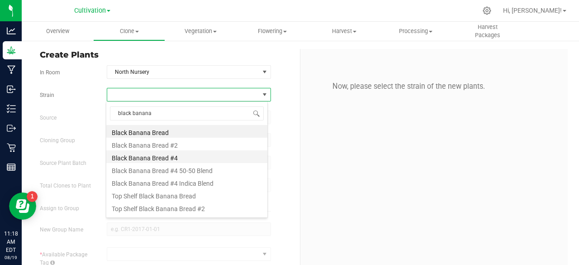
click at [159, 161] on li "Black Banana Bread #4" at bounding box center [186, 156] width 161 height 13
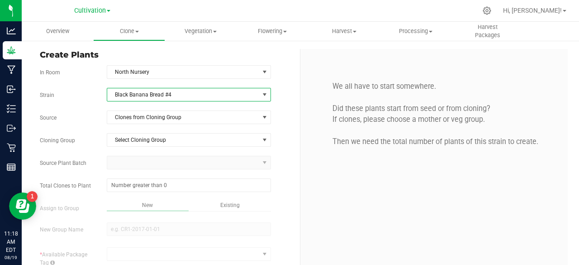
click at [196, 109] on div "Strain Black Banana Bread #4 Source Clones from Cloning Group Cloning Group Sel…" at bounding box center [166, 214] width 253 height 253
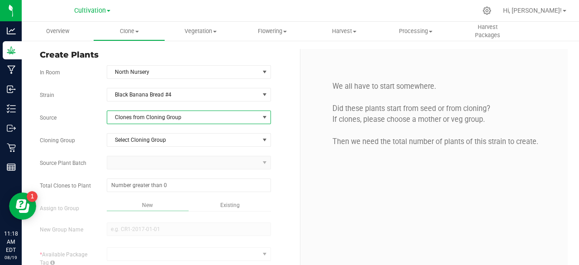
click at [183, 118] on span "Clones from Cloning Group" at bounding box center [183, 117] width 152 height 13
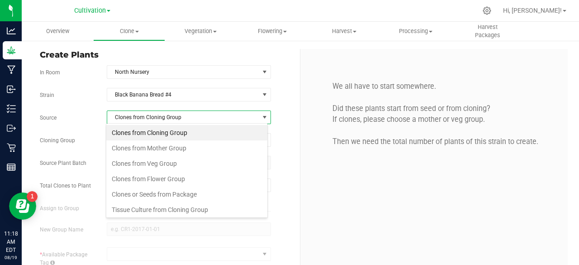
scroll to position [13, 162]
click at [172, 139] on li "Clones from Cloning Group" at bounding box center [186, 132] width 161 height 15
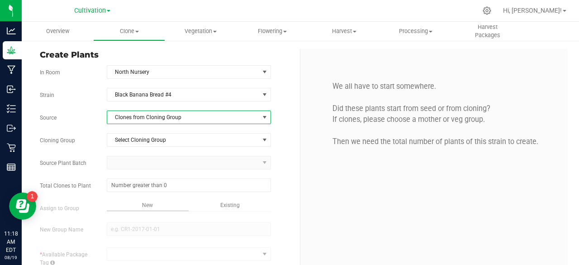
click at [192, 113] on span "Clones from Cloning Group" at bounding box center [183, 117] width 152 height 13
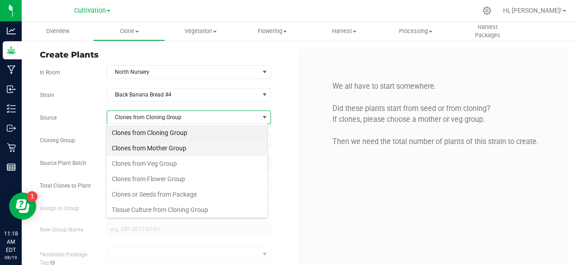
click at [172, 147] on li "Clones from Mother Group" at bounding box center [186, 147] width 161 height 15
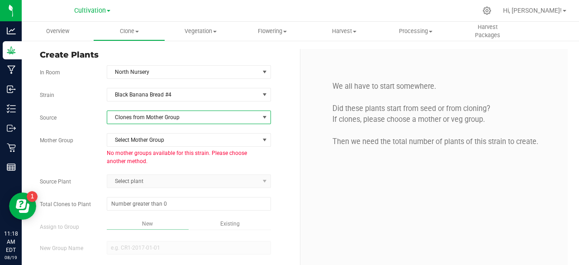
click at [198, 116] on span "Clones from Mother Group" at bounding box center [183, 117] width 152 height 13
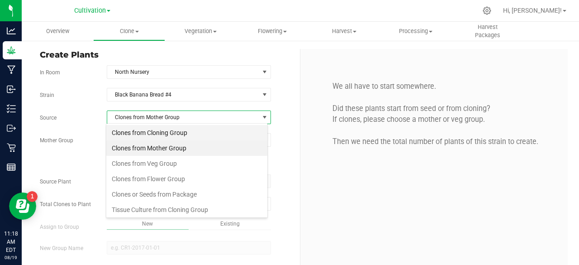
scroll to position [13, 162]
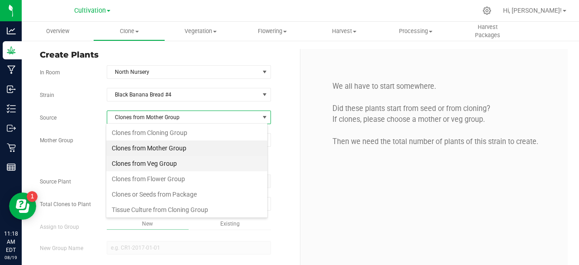
click at [176, 161] on li "Clones from Veg Group" at bounding box center [186, 163] width 161 height 15
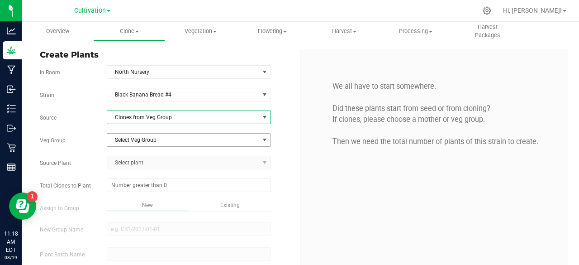
click at [190, 139] on span "Select Veg Group" at bounding box center [183, 139] width 152 height 13
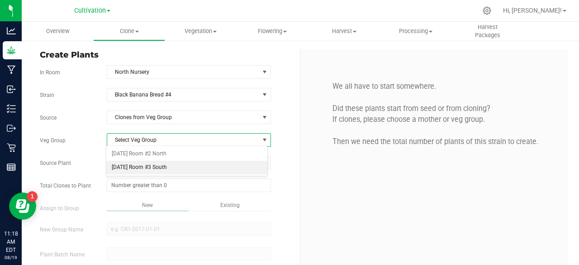
click at [171, 166] on li "[DATE] Room #3 South" at bounding box center [186, 168] width 161 height 14
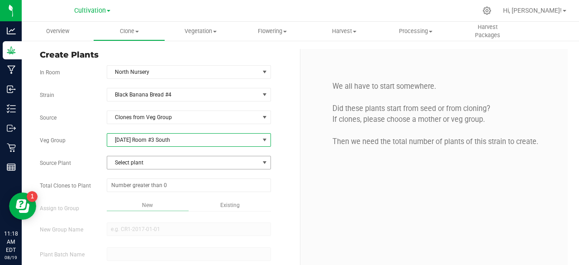
click at [167, 161] on span "Select plant" at bounding box center [183, 162] width 152 height 13
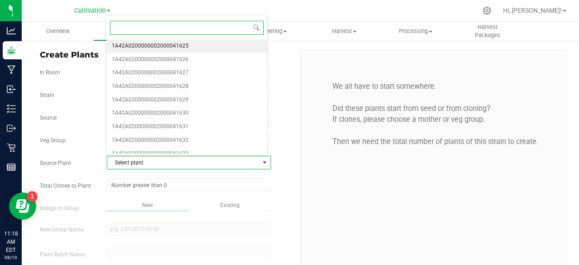
click at [208, 47] on li "1A42A0200000002000041625" at bounding box center [186, 46] width 161 height 14
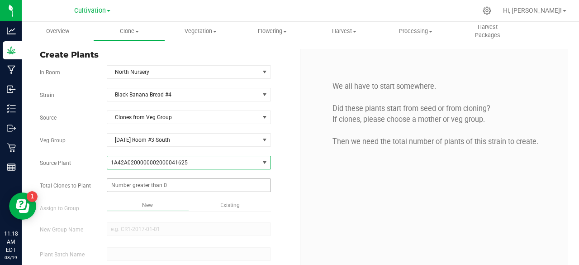
click at [149, 183] on span at bounding box center [189, 185] width 164 height 14
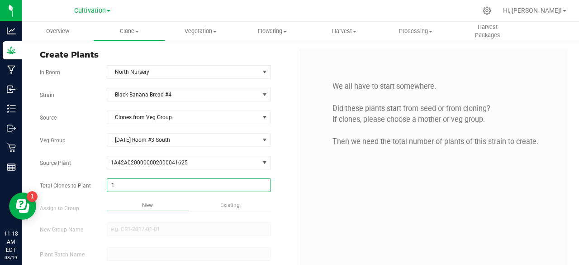
type input "12"
click at [227, 209] on div "Overview Clone Create plants Cloning groups Cloning plant batches Apply to plan…" at bounding box center [300, 143] width 557 height 243
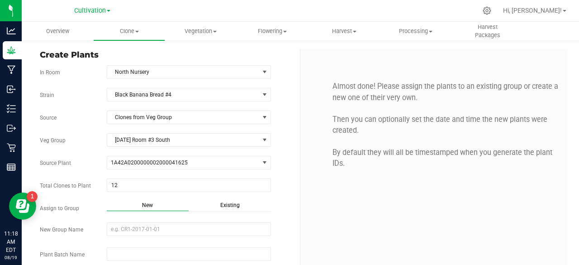
click at [227, 209] on div "Existing" at bounding box center [230, 206] width 82 height 10
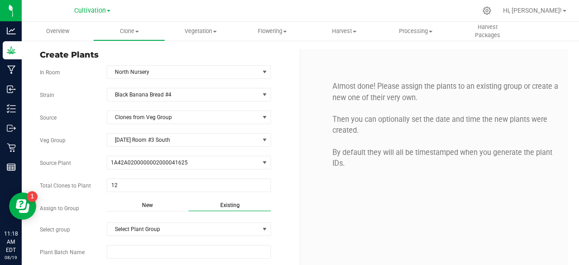
scroll to position [52, 0]
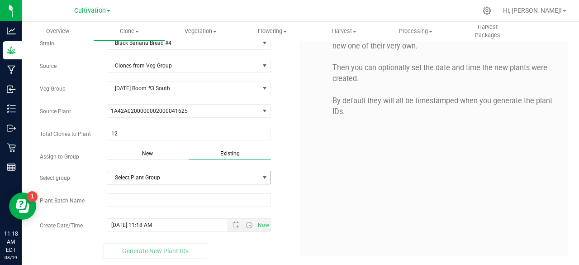
click at [173, 175] on span "Select Plant Group" at bounding box center [183, 177] width 152 height 13
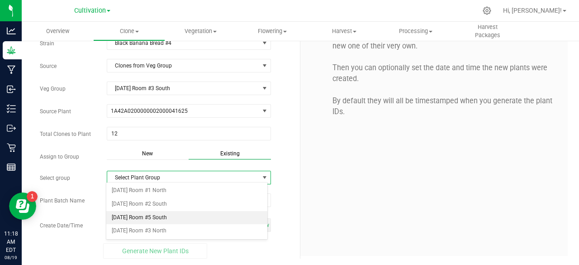
click at [166, 216] on li "[DATE] Room #5 South" at bounding box center [186, 218] width 161 height 14
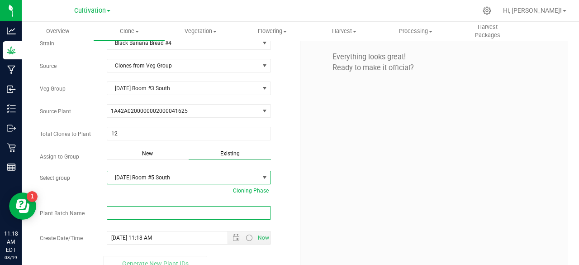
click at [161, 213] on input "text" at bounding box center [189, 213] width 164 height 14
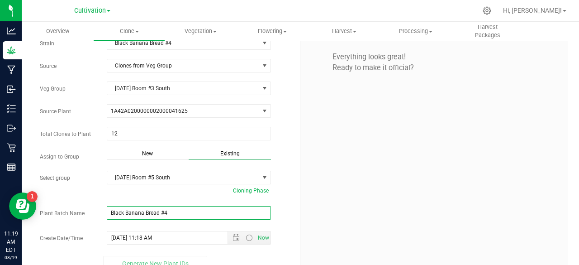
scroll to position [64, 0]
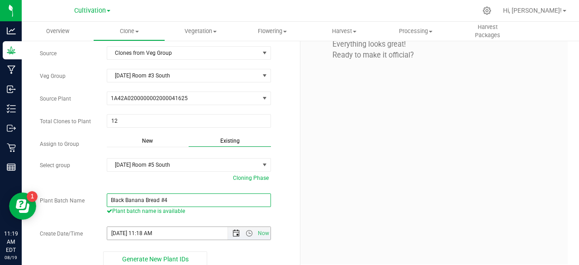
click at [232, 229] on span "Open the date view" at bounding box center [235, 232] width 7 height 7
type input "Black Banana Bread #4"
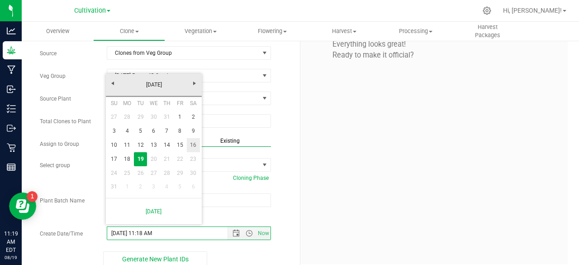
click at [192, 146] on link "16" at bounding box center [193, 145] width 13 height 14
type input "[DATE] 11:18 AM"
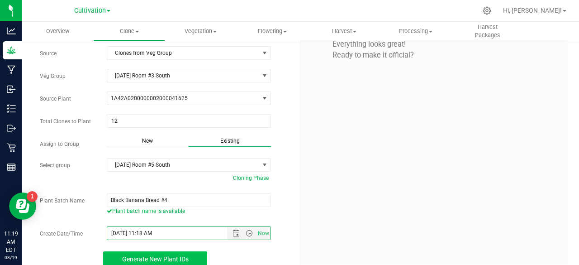
click at [174, 256] on span "Generate New Plant IDs" at bounding box center [155, 258] width 66 height 7
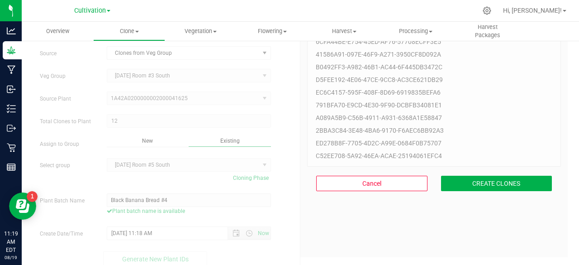
scroll to position [27, 0]
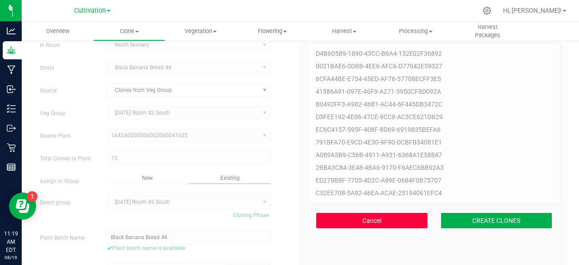
click at [393, 222] on button "Cancel" at bounding box center [371, 220] width 111 height 15
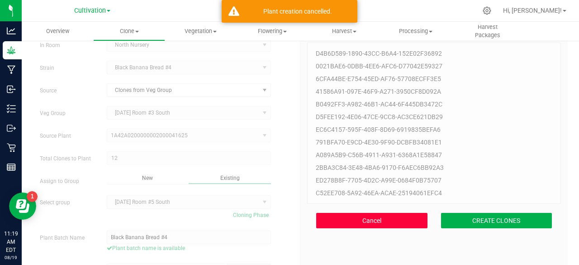
click at [360, 220] on button "Cancel" at bounding box center [371, 220] width 111 height 15
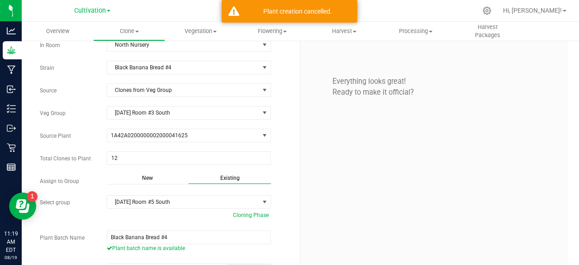
scroll to position [72, 0]
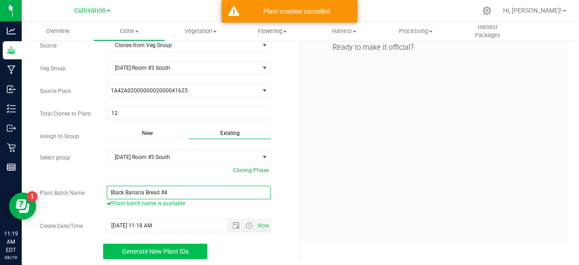
click at [211, 187] on input "Black Banana Bread #4" at bounding box center [189, 192] width 164 height 14
paste input "[DATE]"
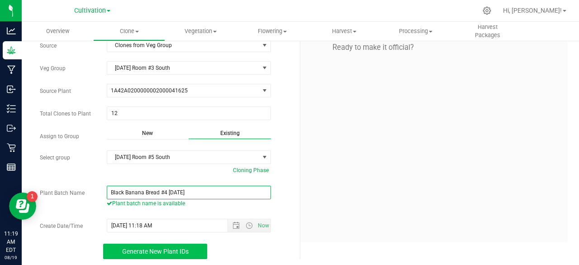
type input "Black Banana Bread #4 [DATE]"
click at [335, 200] on div "Everything looks great! Ready to make it official?" at bounding box center [433, 109] width 267 height 265
click at [178, 248] on span "Generate New Plant IDs" at bounding box center [155, 250] width 66 height 7
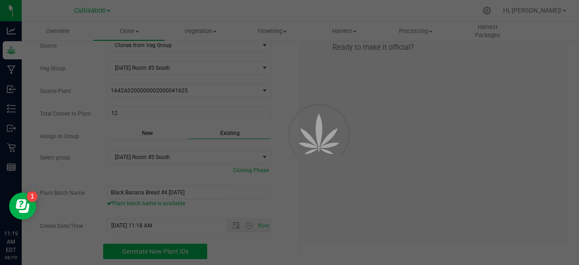
scroll to position [27, 0]
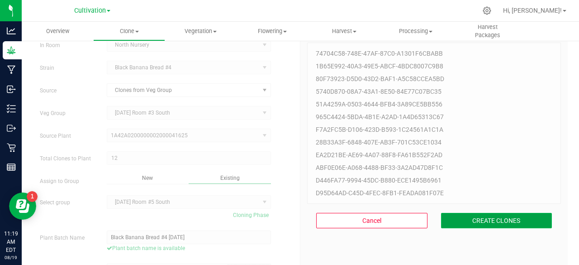
click at [487, 222] on button "CREATE CLONES" at bounding box center [496, 220] width 111 height 15
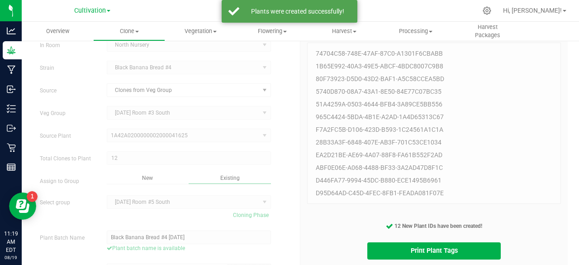
scroll to position [72, 0]
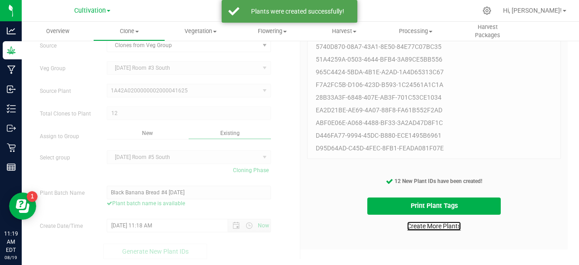
click at [428, 228] on link "Create More Plants" at bounding box center [434, 225] width 54 height 9
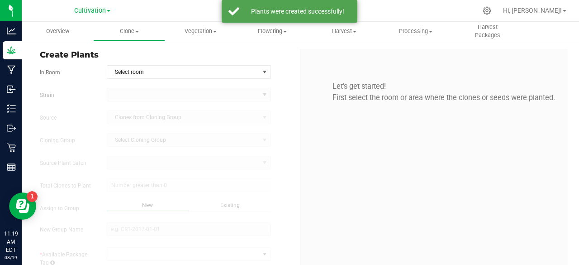
type input "[DATE] 11:19 AM"
click at [138, 31] on span at bounding box center [137, 32] width 4 height 2
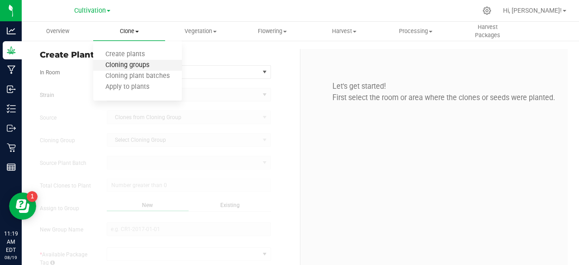
click at [129, 66] on span "Cloning groups" at bounding box center [127, 66] width 68 height 8
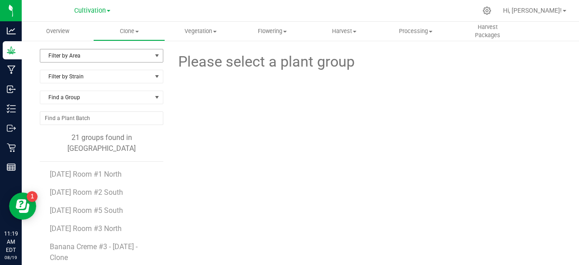
click at [148, 49] on span "Filter by Area" at bounding box center [95, 55] width 111 height 13
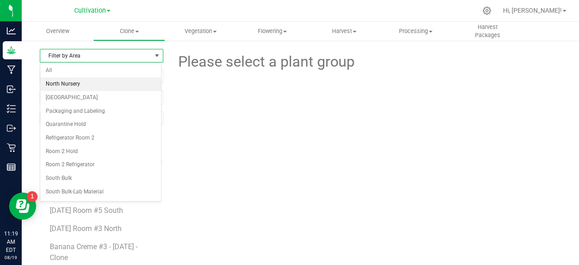
click at [105, 85] on li "North Nursery" at bounding box center [100, 84] width 121 height 14
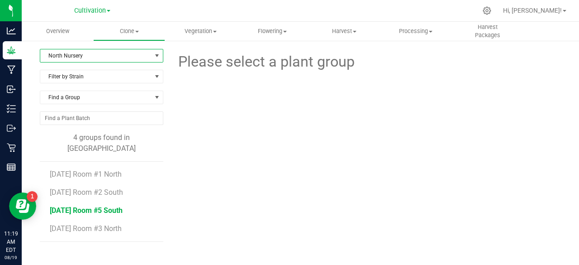
click at [116, 206] on span "[DATE] Room #5 South" at bounding box center [86, 210] width 73 height 9
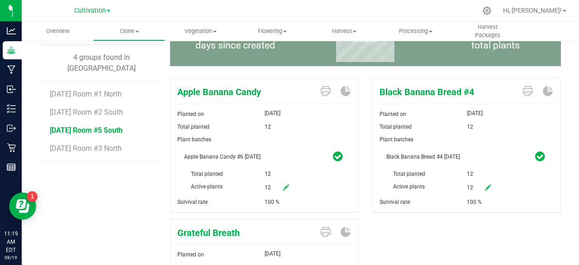
scroll to position [76, 0]
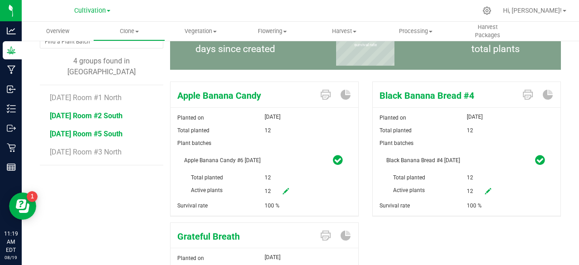
click at [122, 111] on span "[DATE] Room #2 South" at bounding box center [86, 115] width 73 height 9
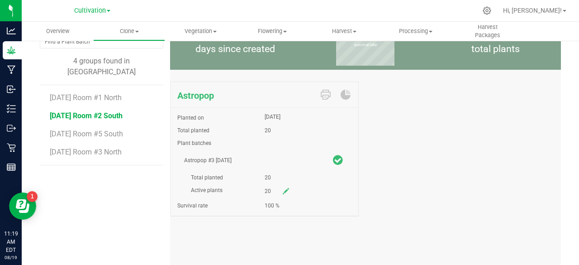
scroll to position [64, 0]
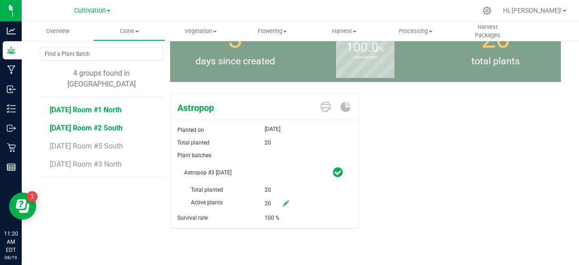
click at [121, 105] on span "[DATE] Room #1 North" at bounding box center [86, 109] width 72 height 9
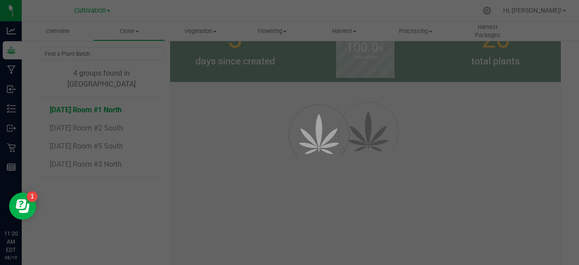
scroll to position [76, 0]
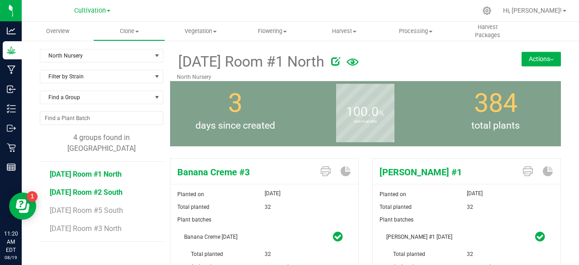
click at [96, 188] on span "[DATE] Room #2 South" at bounding box center [86, 192] width 73 height 9
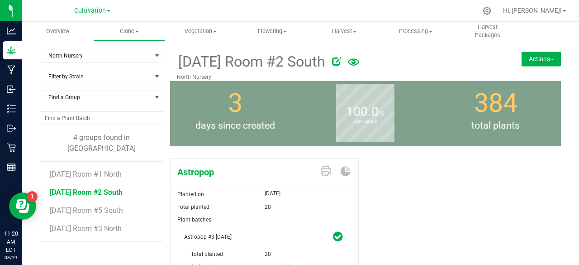
scroll to position [38, 0]
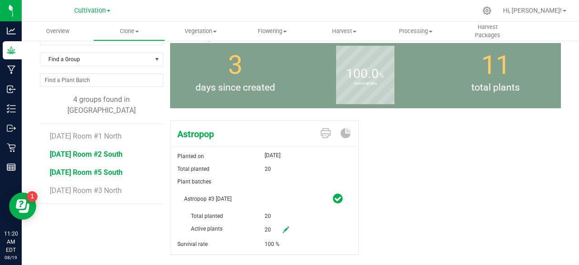
click at [62, 168] on span "[DATE] Room #5 South" at bounding box center [86, 172] width 73 height 9
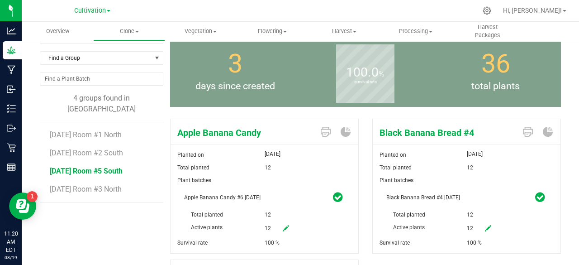
scroll to position [37, 0]
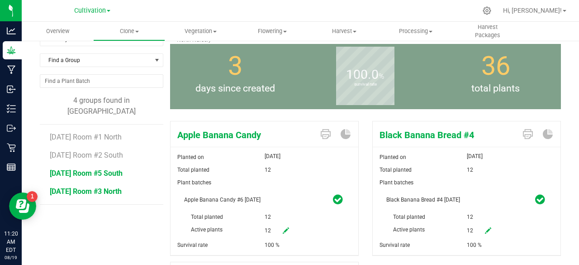
click at [56, 187] on span "[DATE] Room #3 North" at bounding box center [86, 191] width 72 height 9
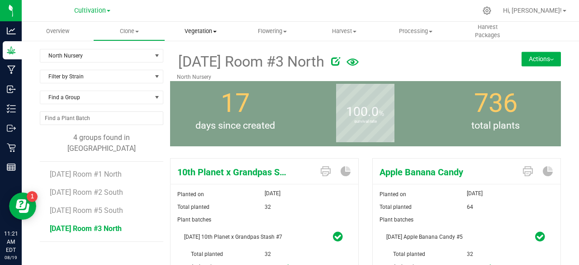
click at [204, 38] on uib-tab-heading "Vegetation Veg groups Veg plants Mother groups Mother plants Apply to plants" at bounding box center [201, 31] width 71 height 18
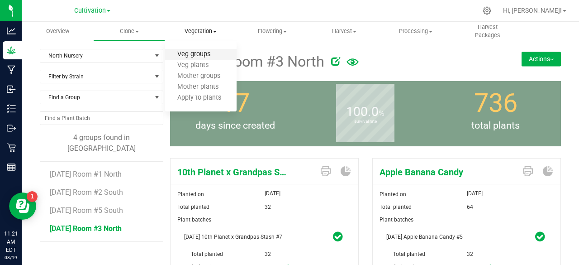
click at [204, 56] on span "Veg groups" at bounding box center [193, 55] width 57 height 8
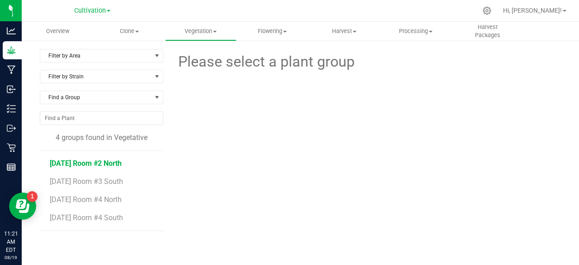
click at [119, 161] on span "[DATE] Room #2 North" at bounding box center [86, 163] width 72 height 9
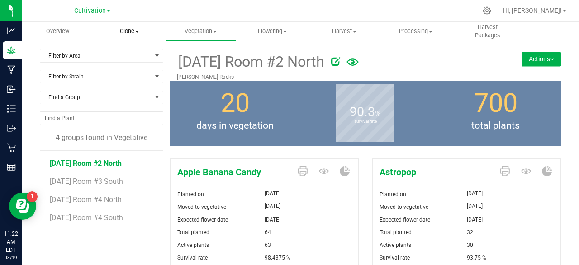
click at [142, 24] on uib-tab-heading "Clone Create plants Cloning groups Cloning plant batches Apply to plants" at bounding box center [129, 31] width 71 height 18
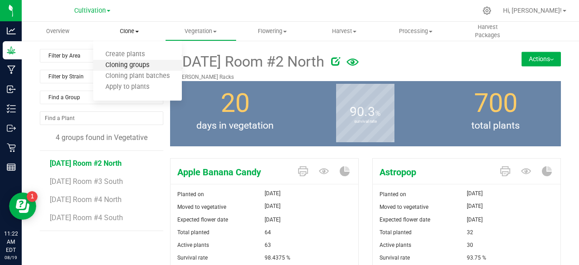
click at [128, 68] on span "Cloning groups" at bounding box center [127, 66] width 68 height 8
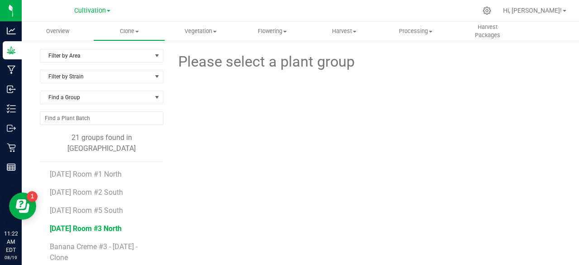
click at [111, 224] on span "[DATE] Room #3 North" at bounding box center [86, 228] width 72 height 9
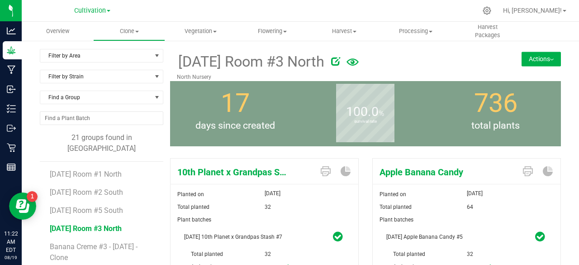
click at [543, 61] on button "Actions" at bounding box center [541, 59] width 39 height 14
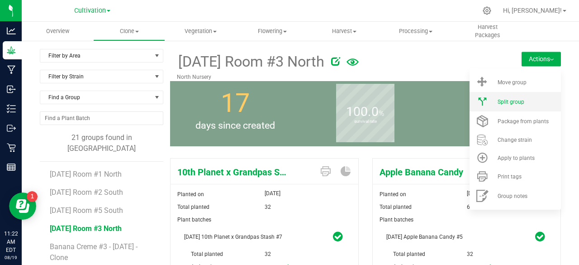
click at [519, 97] on li "Split group" at bounding box center [514, 101] width 91 height 19
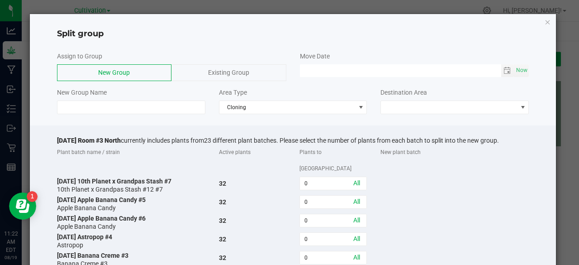
click at [207, 77] on div "Existing Group" at bounding box center [228, 72] width 114 height 17
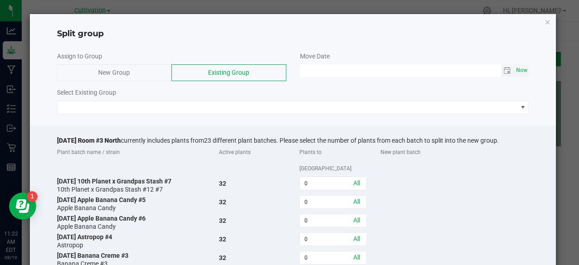
click at [517, 65] on span "Now" at bounding box center [521, 70] width 15 height 13
type input "[DATE] 11:22 AM"
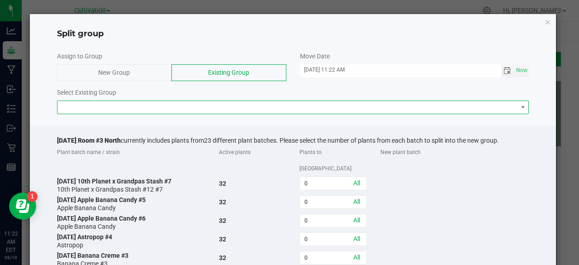
click at [134, 107] on span at bounding box center [287, 107] width 460 height 13
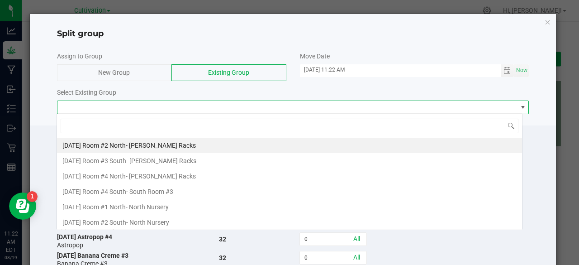
scroll to position [13, 466]
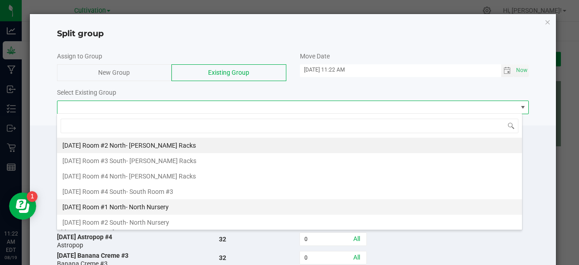
click at [122, 208] on span "[DATE] Room #1 North" at bounding box center [93, 206] width 63 height 7
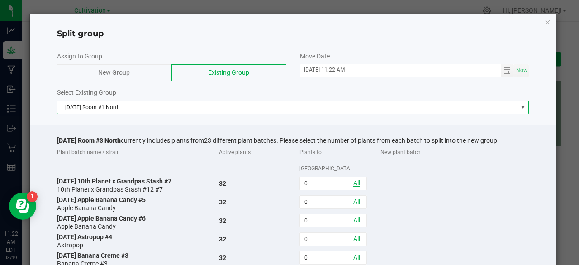
click at [354, 179] on link "All" at bounding box center [356, 182] width 7 height 7
type input "32"
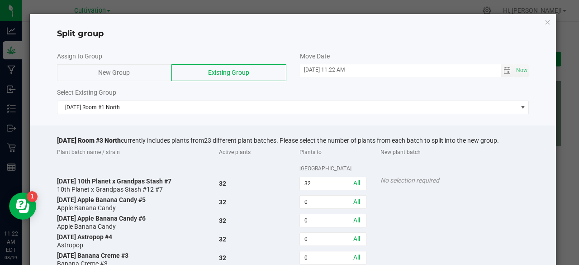
scroll to position [393, 0]
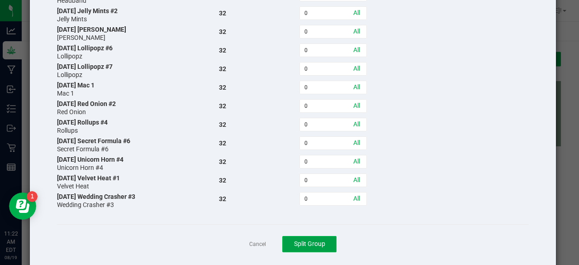
click at [307, 236] on button "Split Group" at bounding box center [309, 244] width 54 height 16
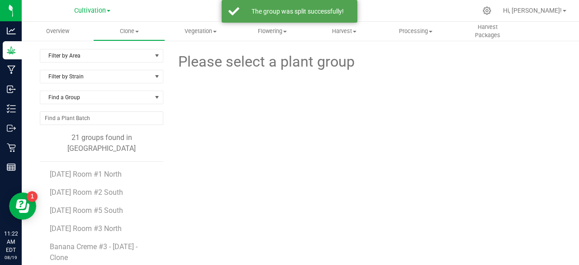
click at [122, 170] on span "[DATE] Room #1 North" at bounding box center [86, 174] width 72 height 9
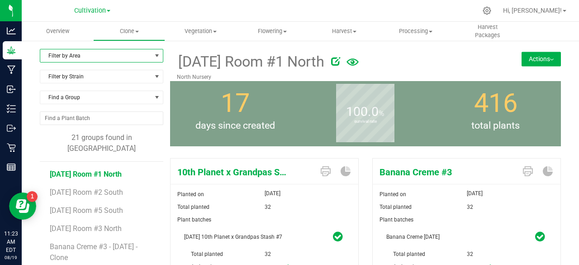
click at [112, 57] on span "Filter by Area" at bounding box center [95, 55] width 111 height 13
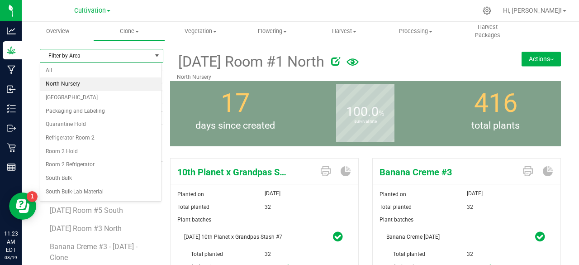
click at [86, 86] on li "North Nursery" at bounding box center [100, 84] width 121 height 14
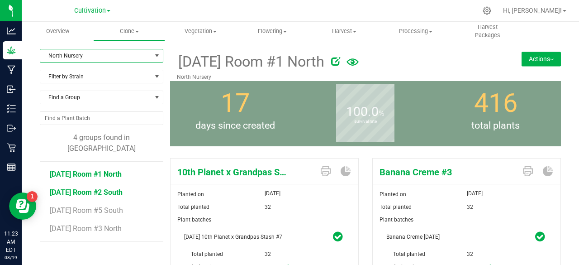
click at [104, 188] on span "[DATE] Room #2 South" at bounding box center [86, 192] width 73 height 9
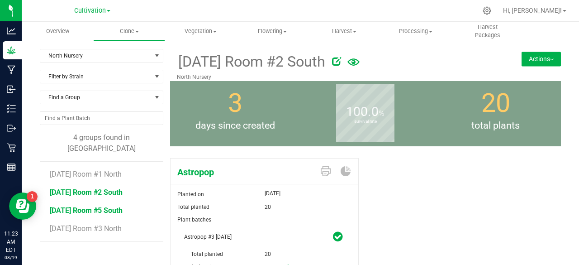
click at [121, 206] on span "[DATE] Room #5 South" at bounding box center [86, 210] width 73 height 9
